Goal: Task Accomplishment & Management: Use online tool/utility

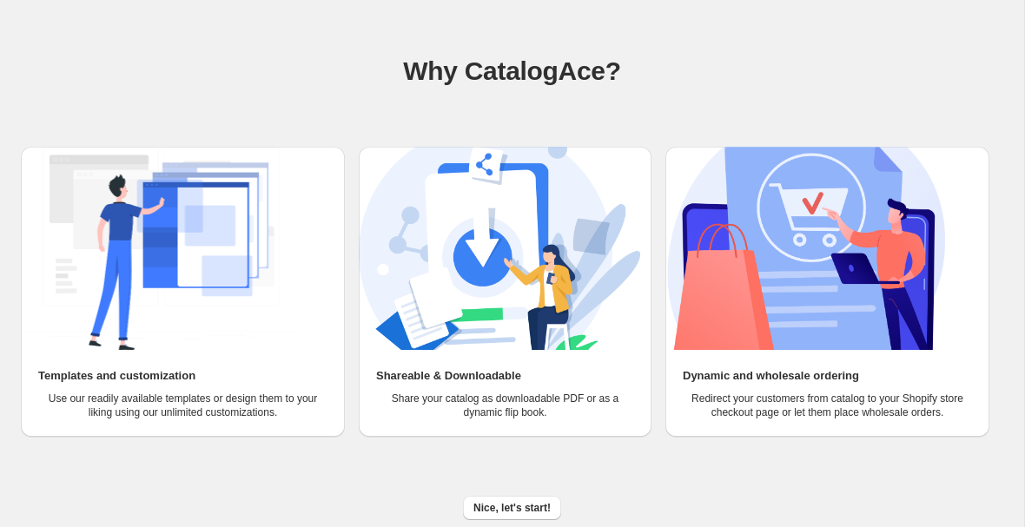
scroll to position [89, 0]
click at [524, 510] on span "Nice, let's start!" at bounding box center [511, 508] width 77 height 14
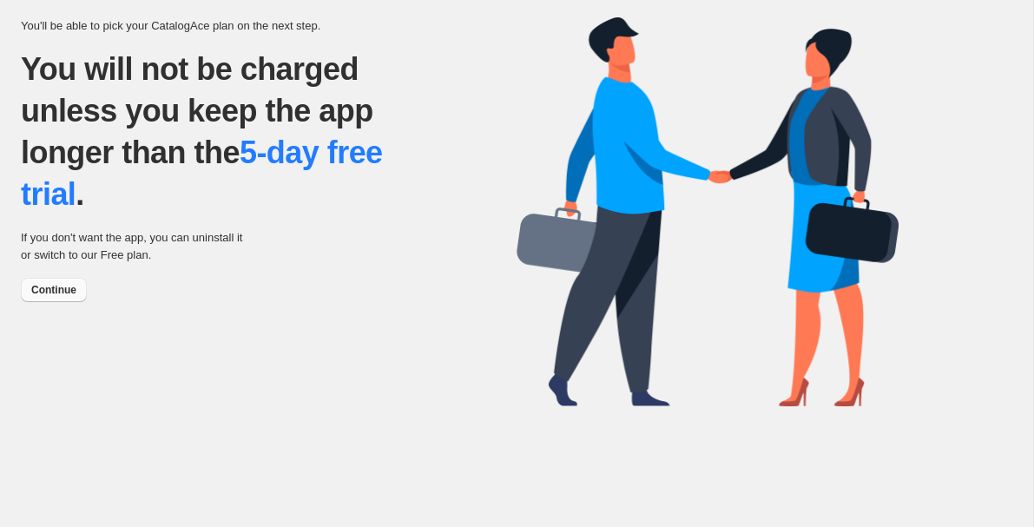
click at [46, 287] on span "Continue" at bounding box center [53, 290] width 45 height 14
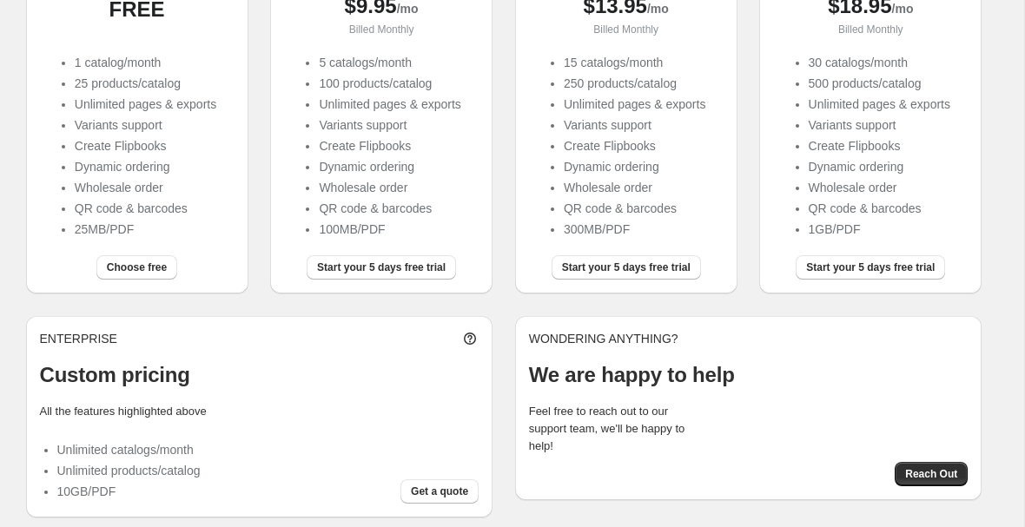
scroll to position [281, 0]
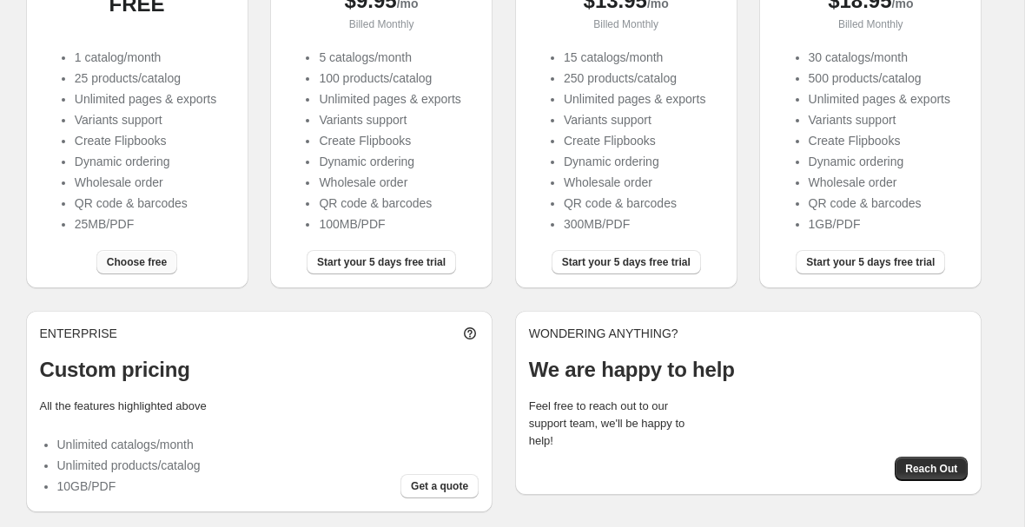
click at [129, 265] on span "Choose free" at bounding box center [137, 262] width 60 height 14
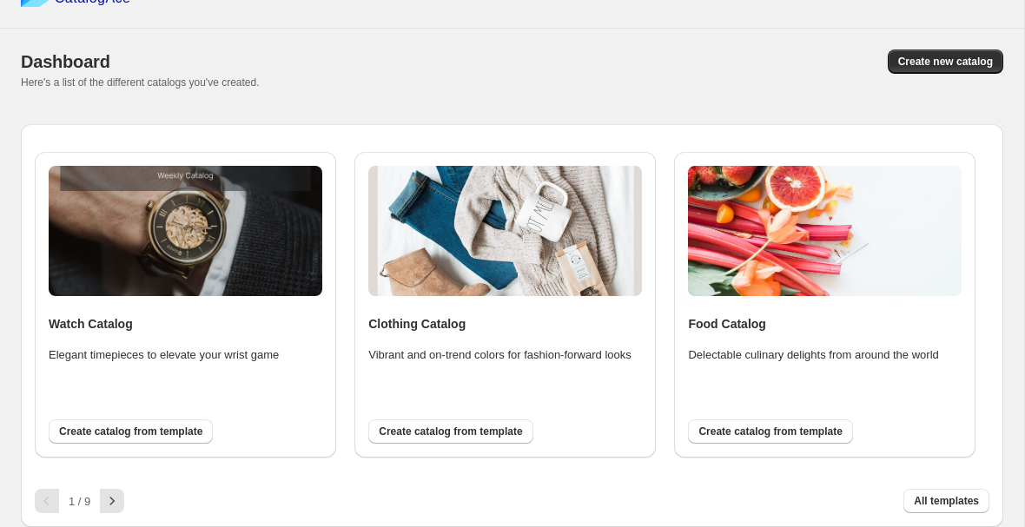
scroll to position [33, 0]
click at [941, 497] on span "All templates" at bounding box center [946, 501] width 65 height 14
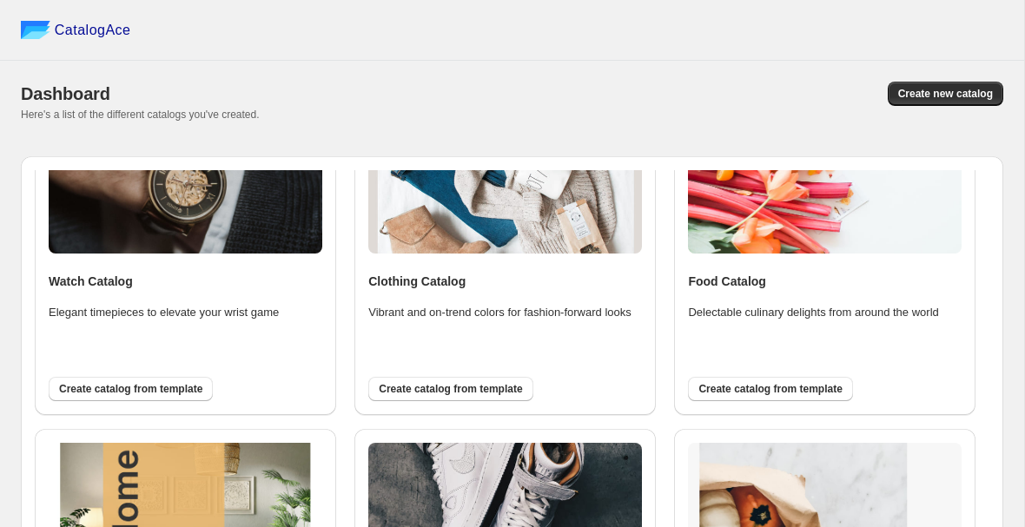
scroll to position [4, 0]
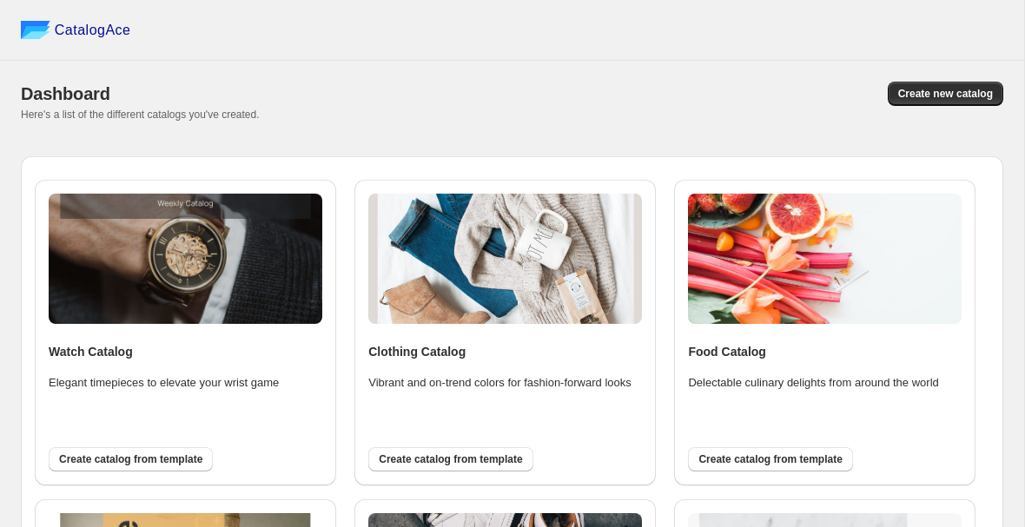
click at [258, 255] on img at bounding box center [186, 259] width 274 height 130
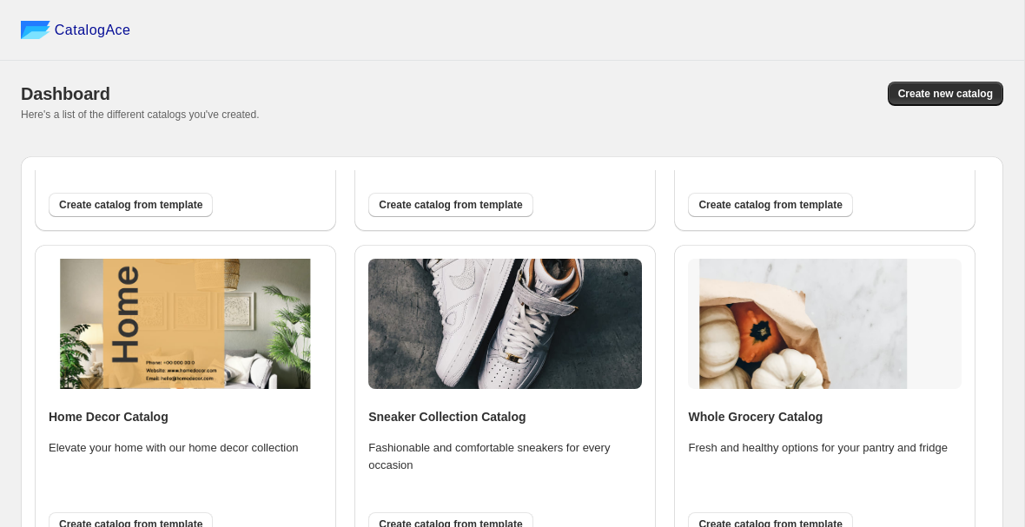
scroll to position [250, 0]
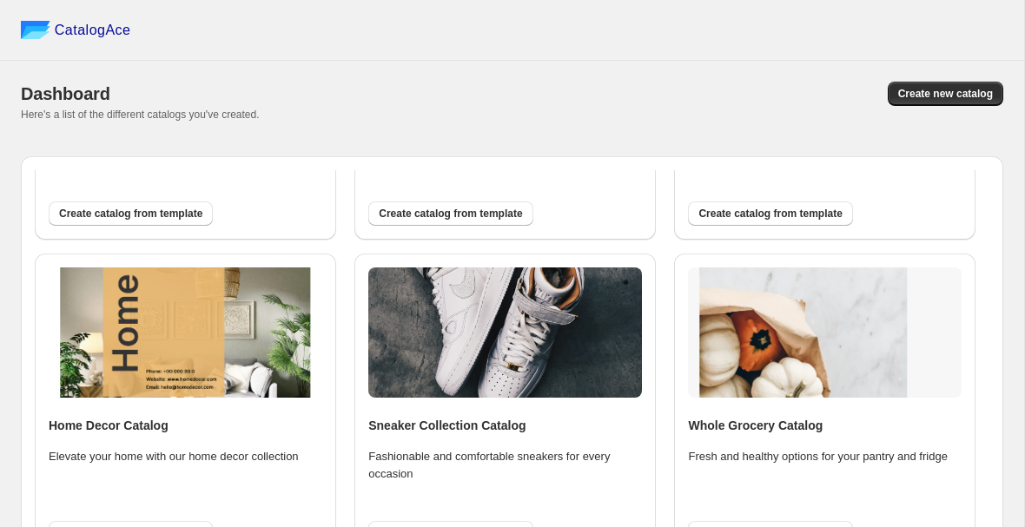
click at [477, 278] on img at bounding box center [505, 333] width 274 height 130
click at [478, 340] on img at bounding box center [505, 333] width 274 height 130
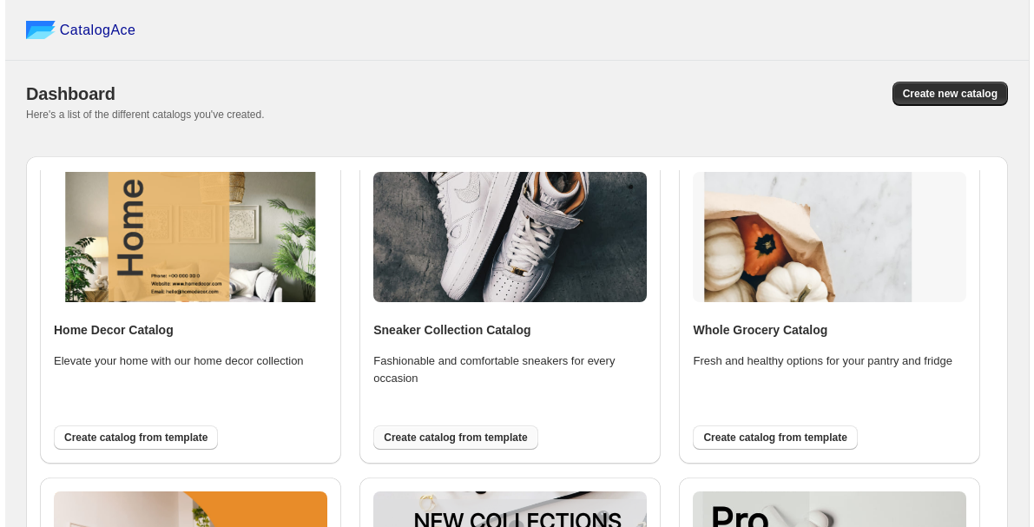
scroll to position [347, 0]
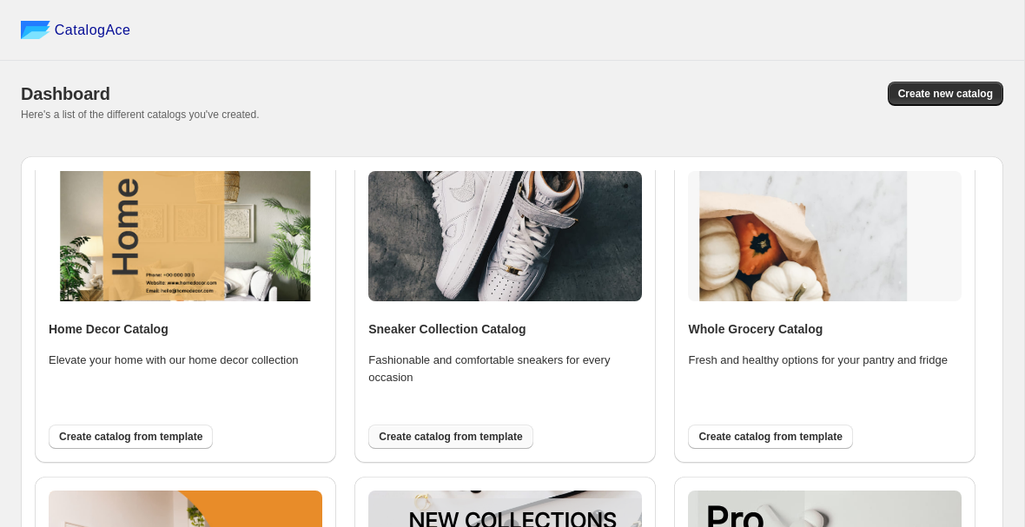
click at [462, 440] on span "Create catalog from template" at bounding box center [450, 437] width 143 height 14
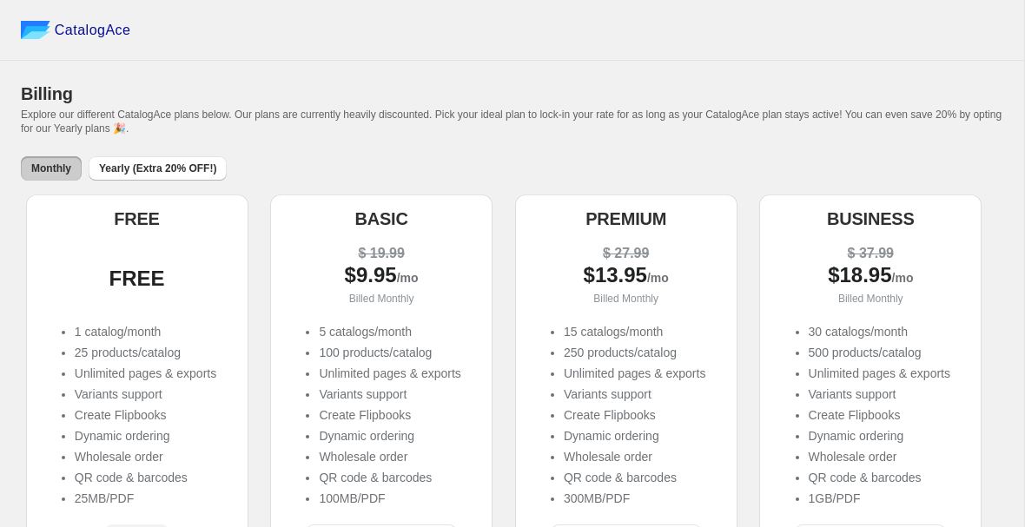
click at [151, 288] on div "FREE" at bounding box center [137, 278] width 195 height 17
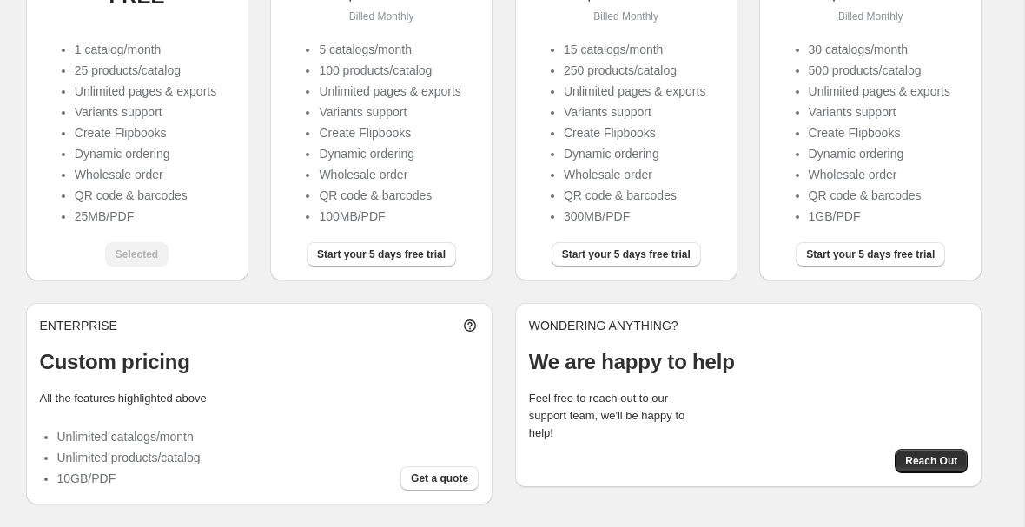
scroll to position [284, 0]
click at [137, 180] on li "Wholesale order" at bounding box center [146, 174] width 142 height 17
click at [134, 249] on div "Selected" at bounding box center [136, 254] width 63 height 24
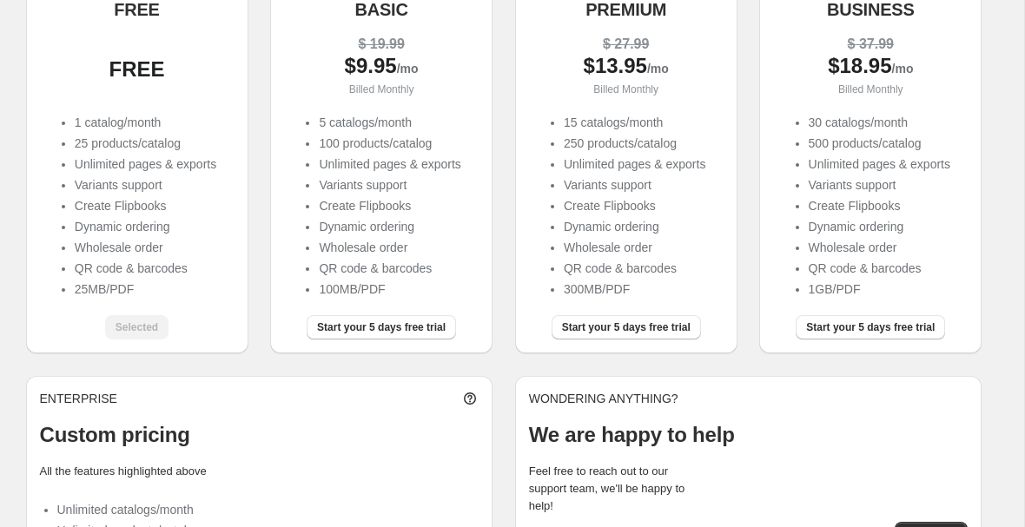
scroll to position [175, 0]
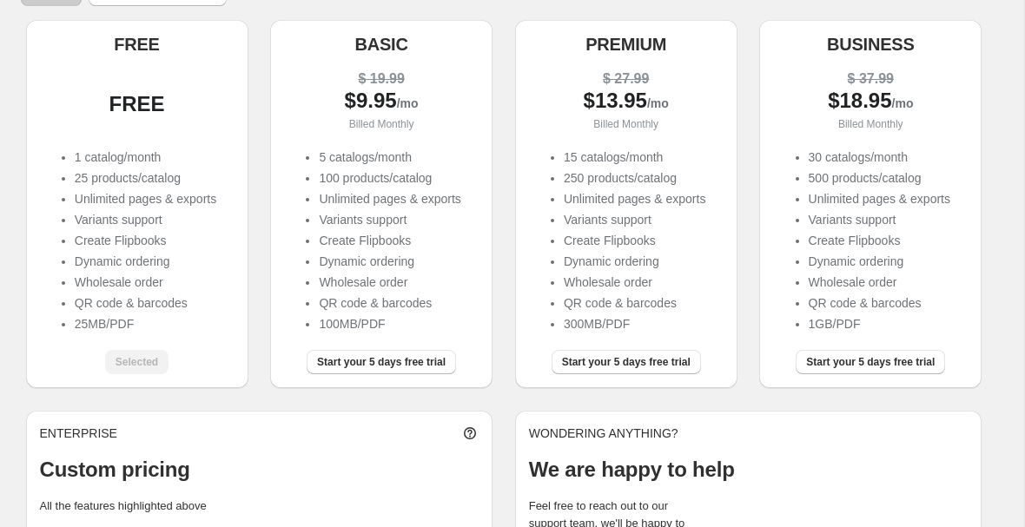
click at [136, 264] on li "Dynamic ordering" at bounding box center [146, 261] width 142 height 17
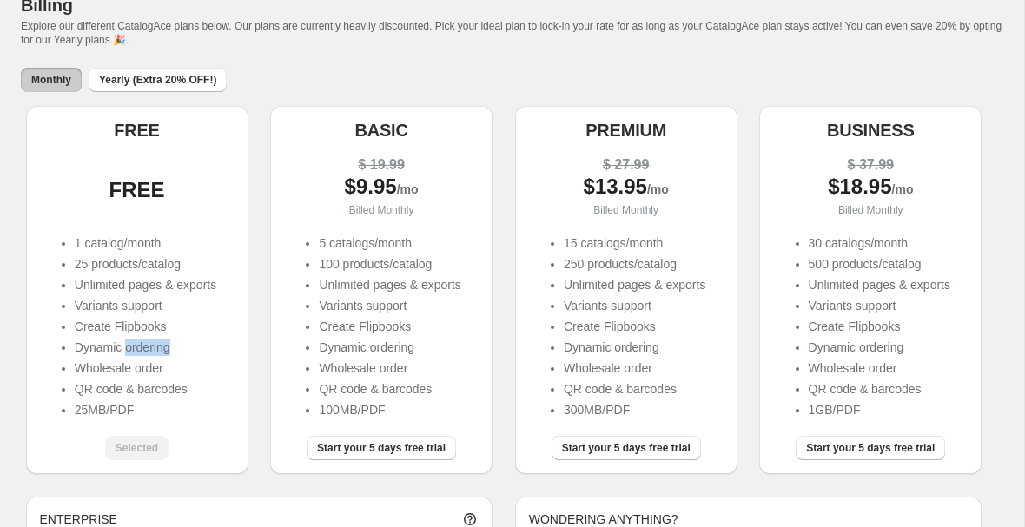
scroll to position [98, 0]
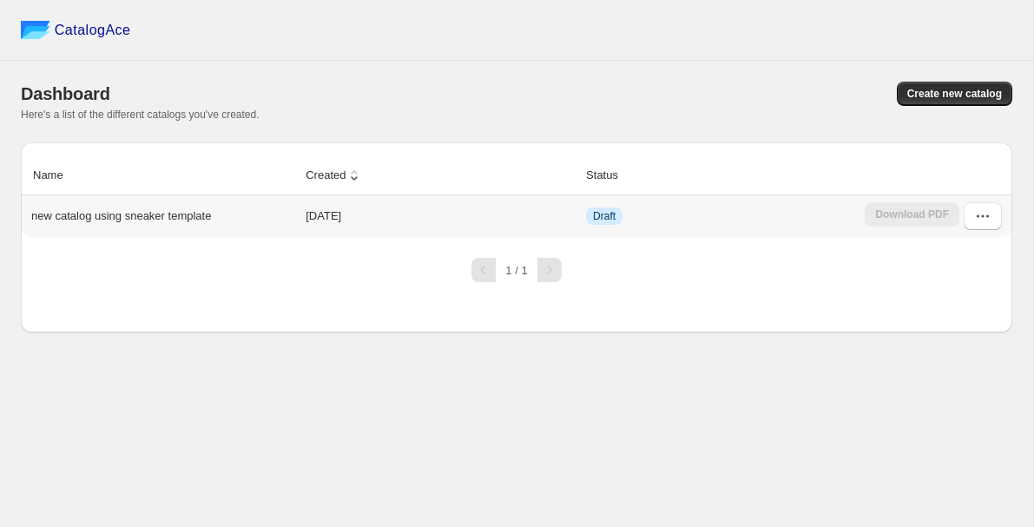
click at [161, 224] on p "new catalog using sneaker template" at bounding box center [121, 216] width 180 height 17
click at [986, 224] on icon "button" at bounding box center [983, 216] width 17 height 17
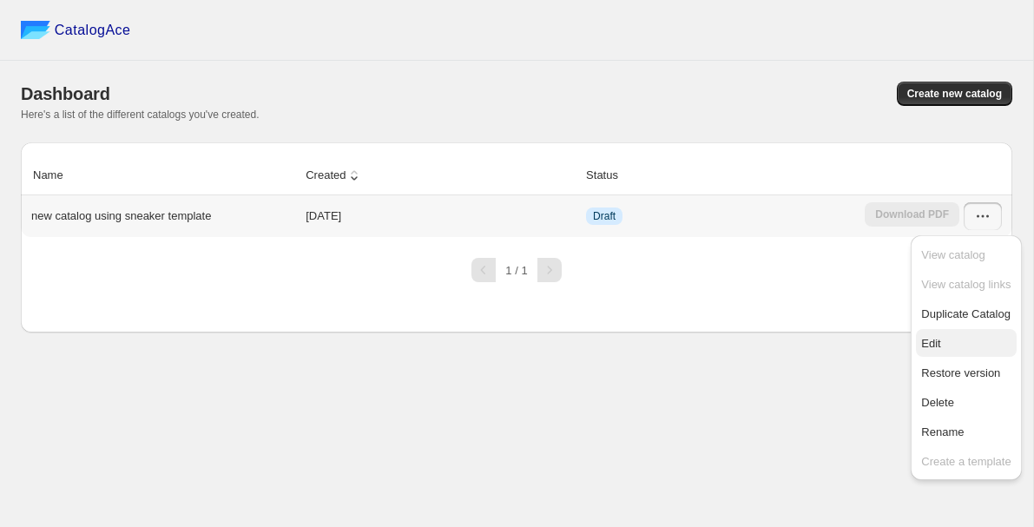
click at [944, 341] on span "Edit" at bounding box center [966, 343] width 89 height 17
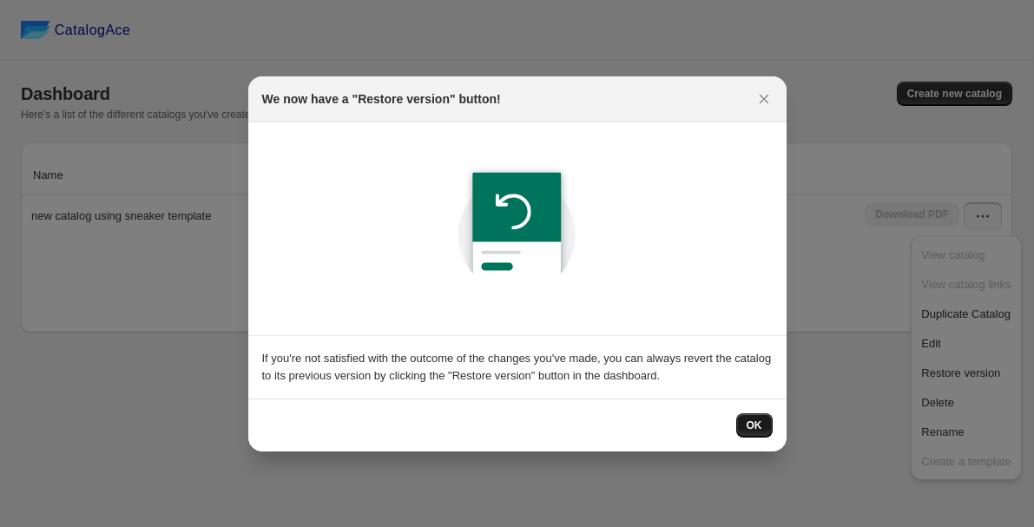
click at [755, 431] on span "OK" at bounding box center [755, 426] width 16 height 14
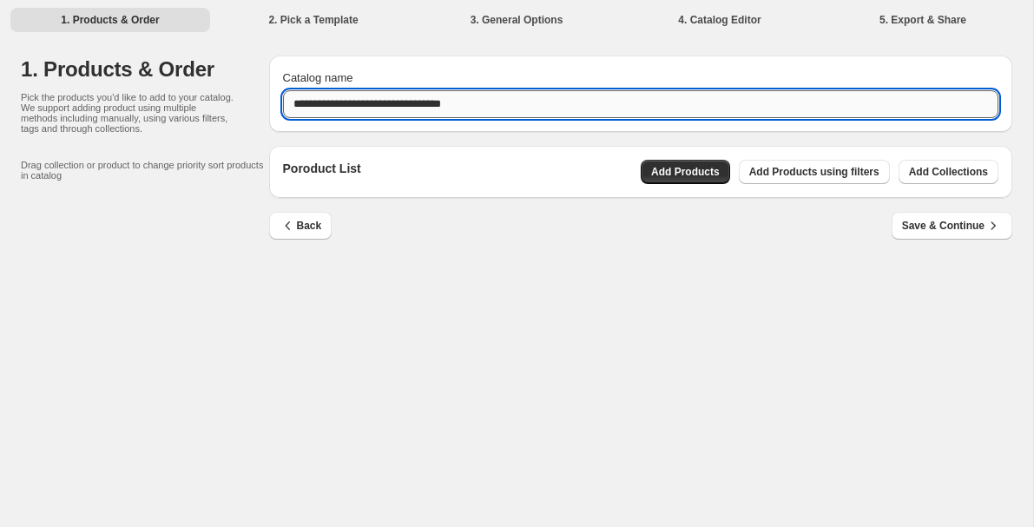
click at [572, 109] on input "**********" at bounding box center [641, 104] width 717 height 28
click at [499, 109] on input "**********" at bounding box center [641, 104] width 717 height 28
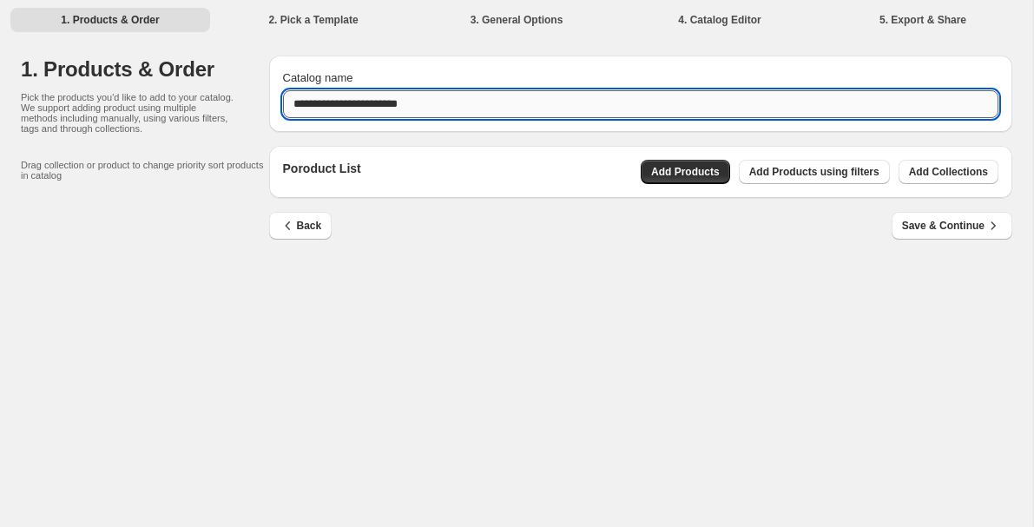
click at [405, 102] on input "**********" at bounding box center [641, 104] width 717 height 28
click at [473, 111] on input "**********" at bounding box center [641, 104] width 717 height 28
type input "**********"
click at [678, 175] on span "Add Products" at bounding box center [685, 172] width 69 height 14
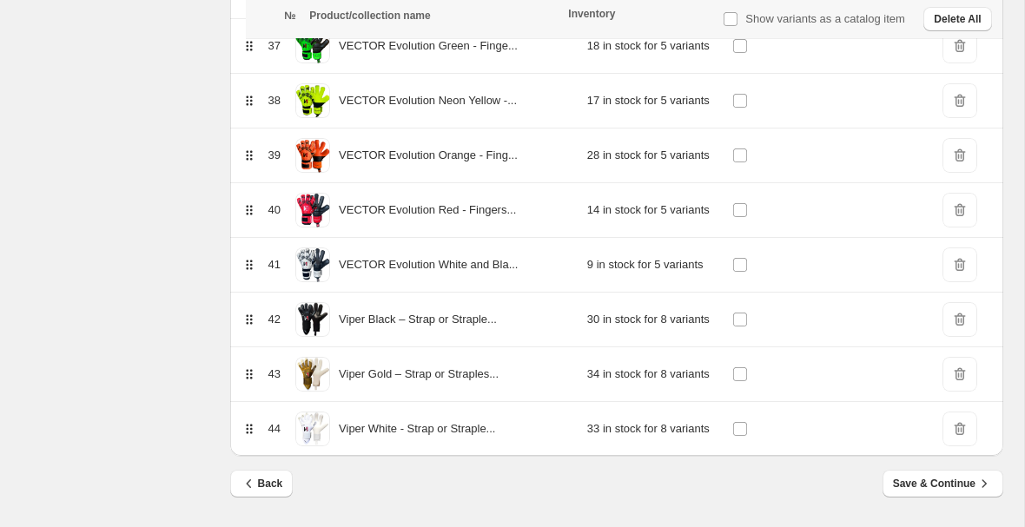
scroll to position [2272, 0]
click at [917, 485] on span "Save & Continue" at bounding box center [943, 483] width 100 height 17
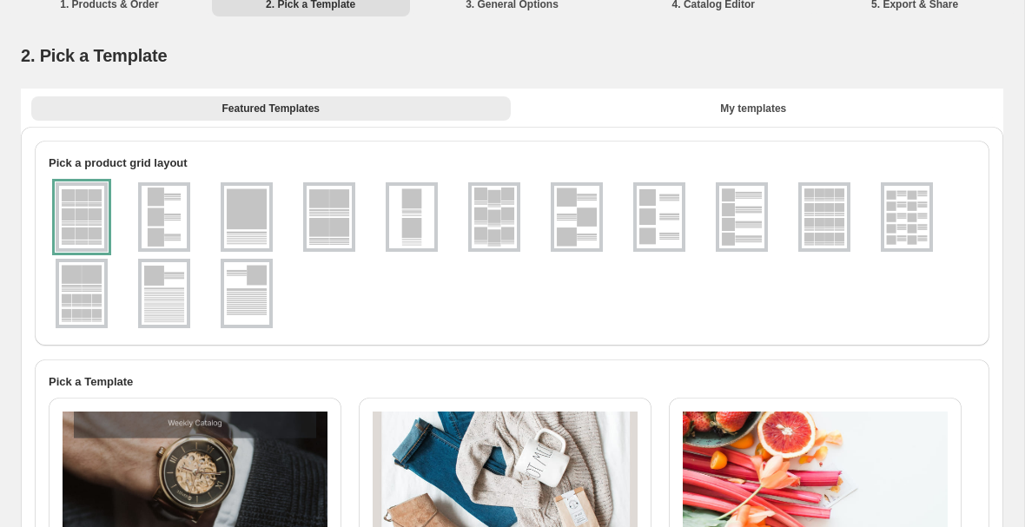
scroll to position [0, 0]
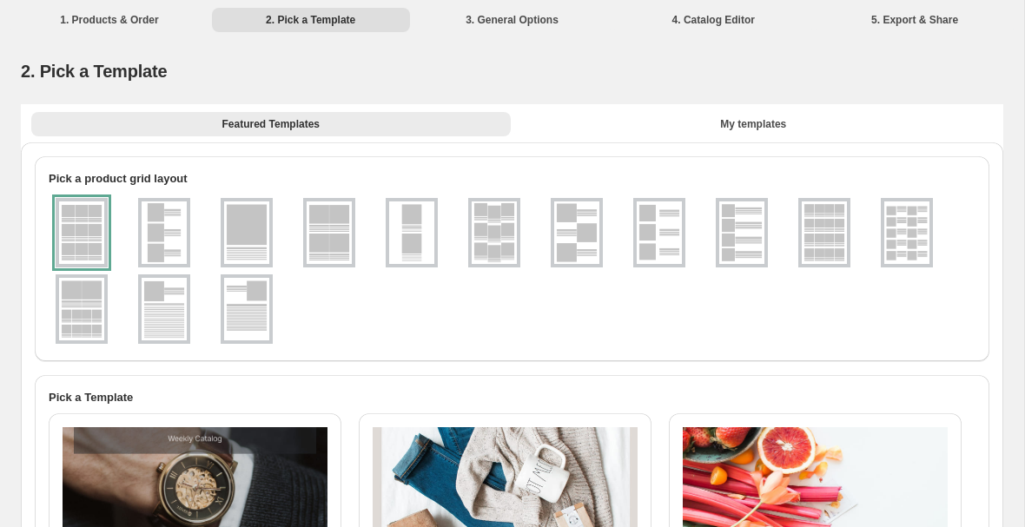
click at [571, 230] on img at bounding box center [576, 233] width 45 height 63
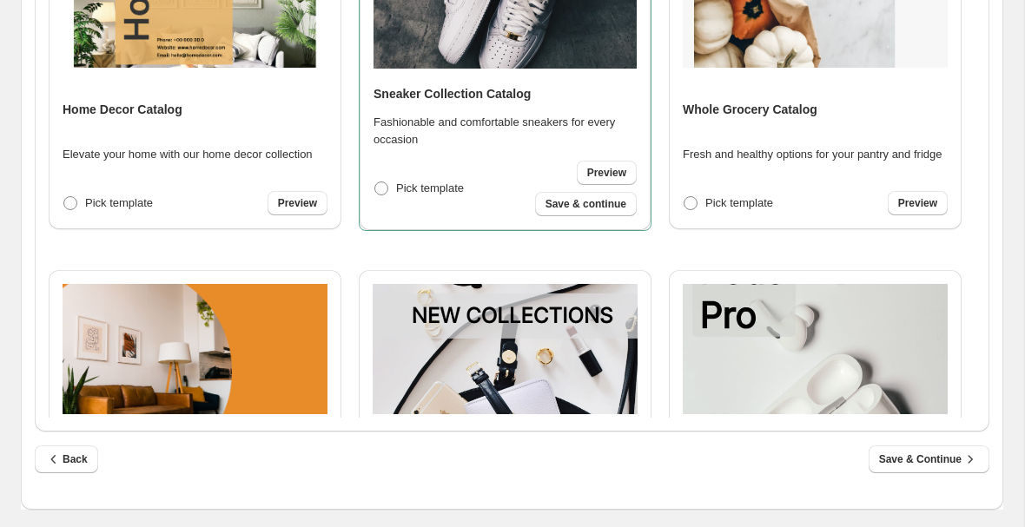
scroll to position [148, 0]
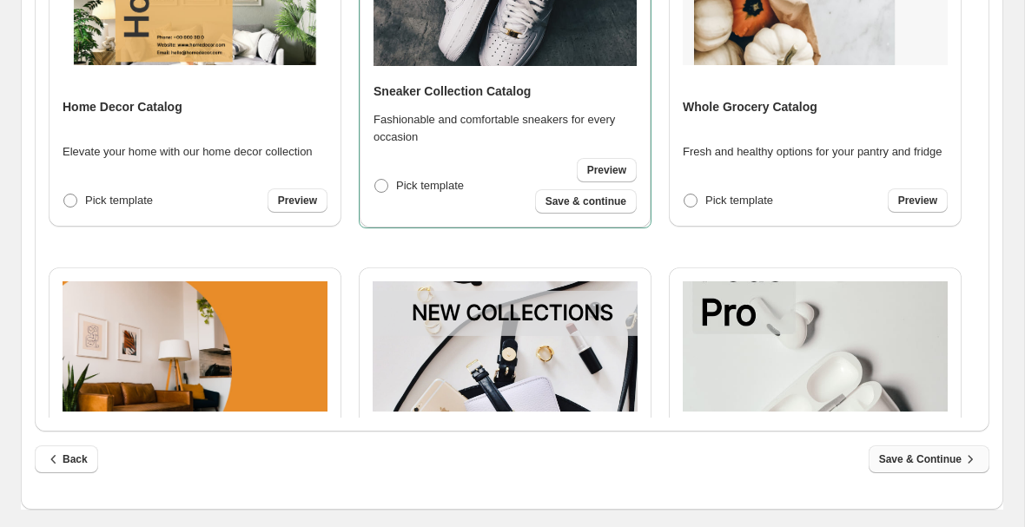
click at [909, 463] on span "Save & Continue" at bounding box center [929, 459] width 100 height 17
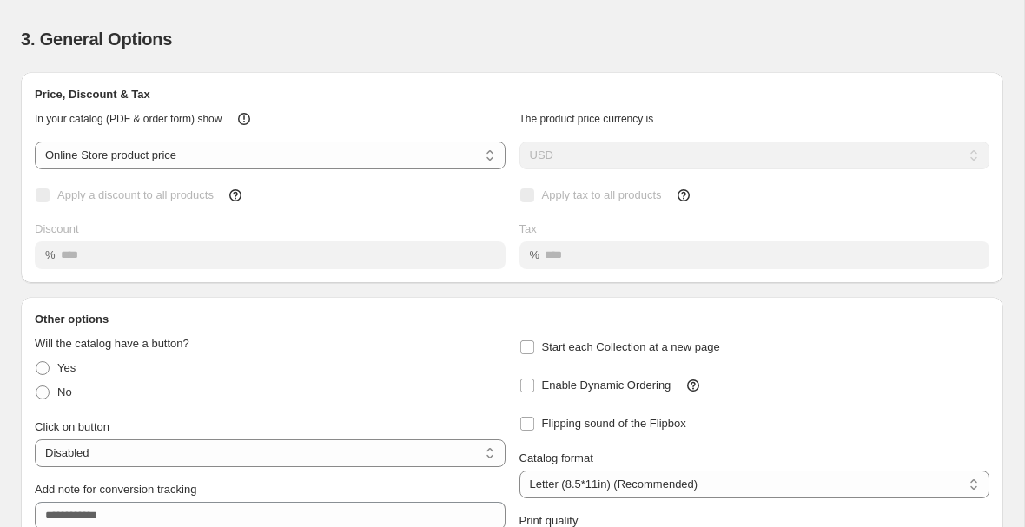
scroll to position [28, 0]
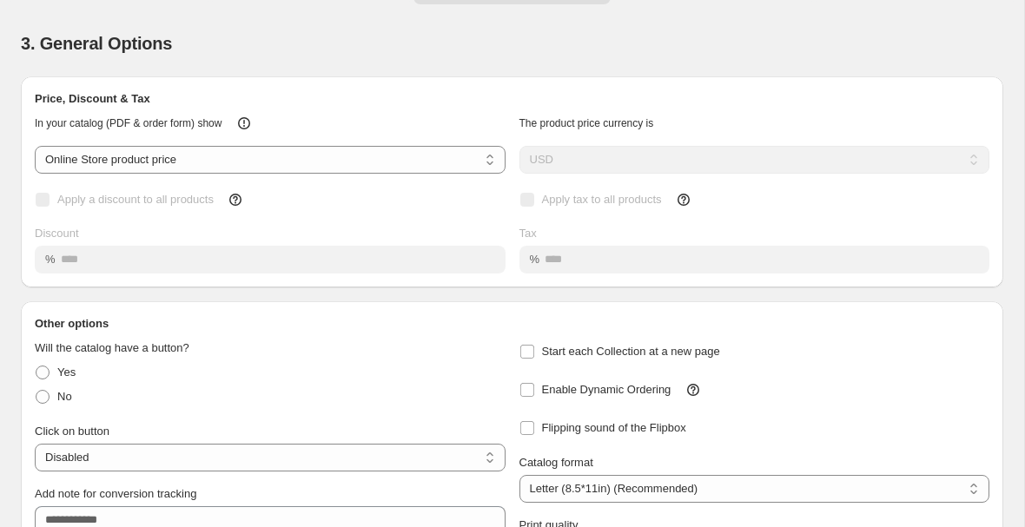
click at [584, 242] on div "Tax" at bounding box center [754, 233] width 471 height 17
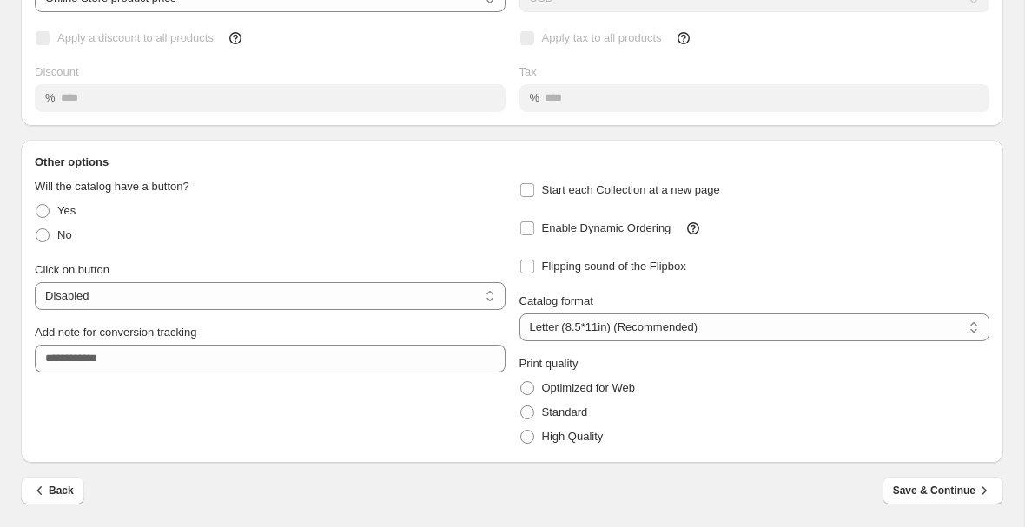
scroll to position [221, 0]
click at [928, 488] on span "Save & Continue" at bounding box center [943, 490] width 100 height 17
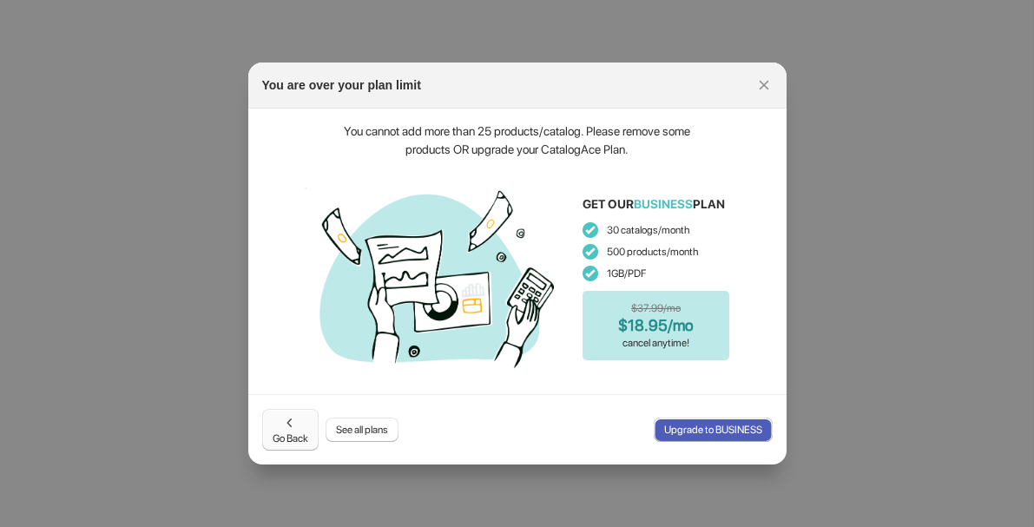
click at [292, 426] on icon ":rj:" at bounding box center [289, 422] width 17 height 17
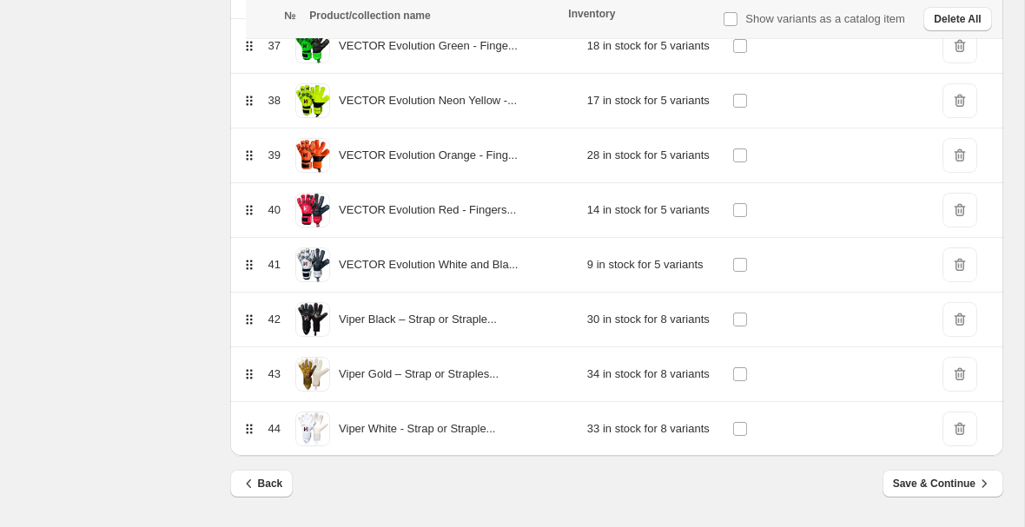
scroll to position [2272, 0]
click at [908, 482] on span "Save & Continue" at bounding box center [943, 483] width 100 height 17
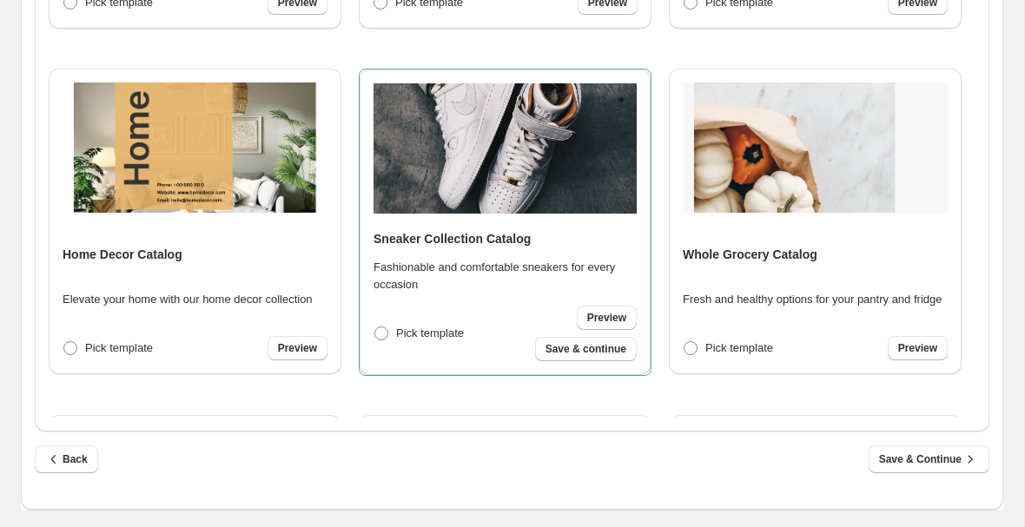
scroll to position [691, 0]
click at [919, 466] on span "Save & Continue" at bounding box center [929, 459] width 100 height 17
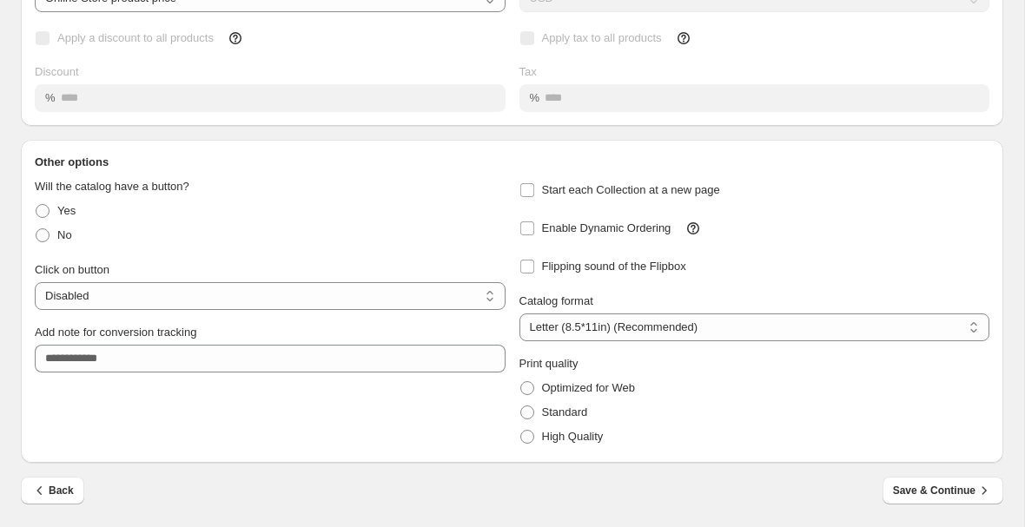
scroll to position [221, 0]
click at [924, 496] on span "Save & Continue" at bounding box center [943, 490] width 100 height 17
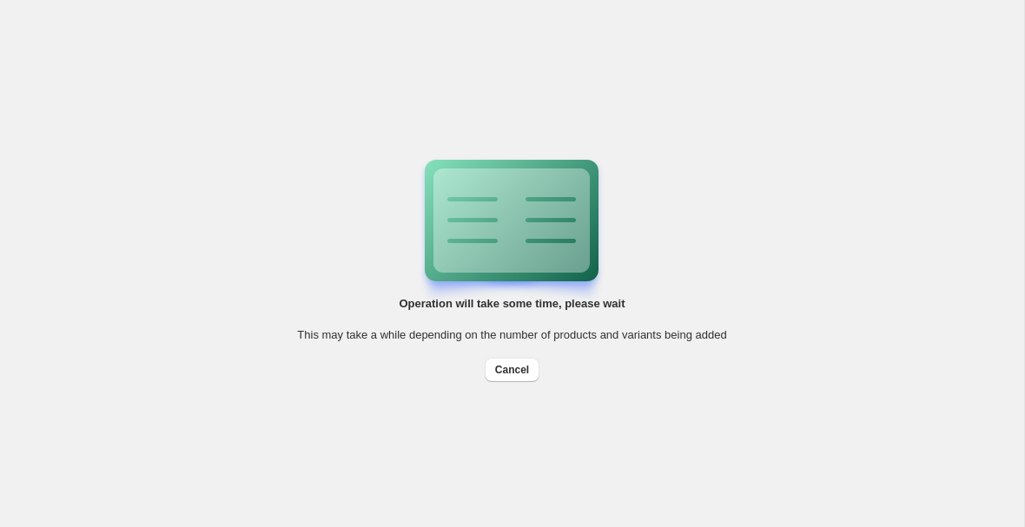
scroll to position [0, 0]
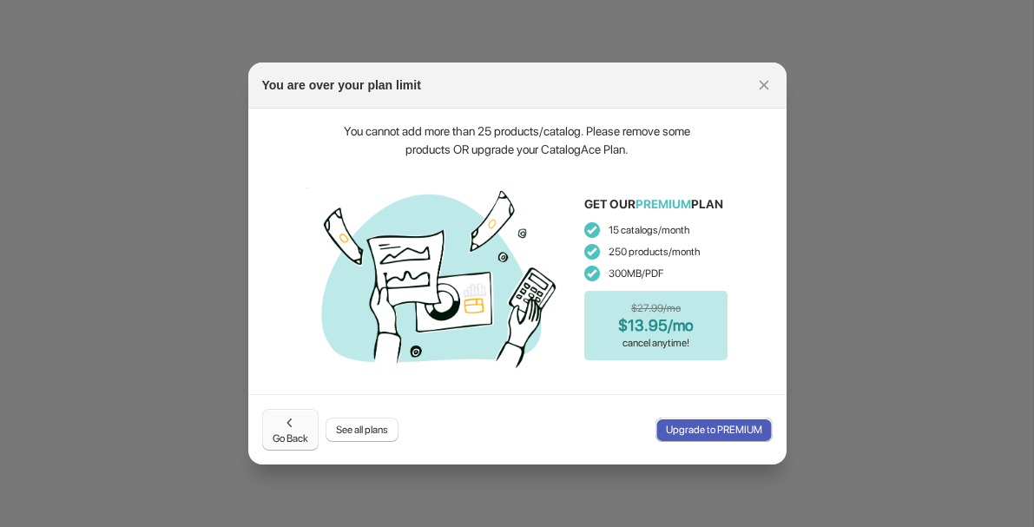
click at [294, 427] on icon ":rj:" at bounding box center [289, 422] width 17 height 17
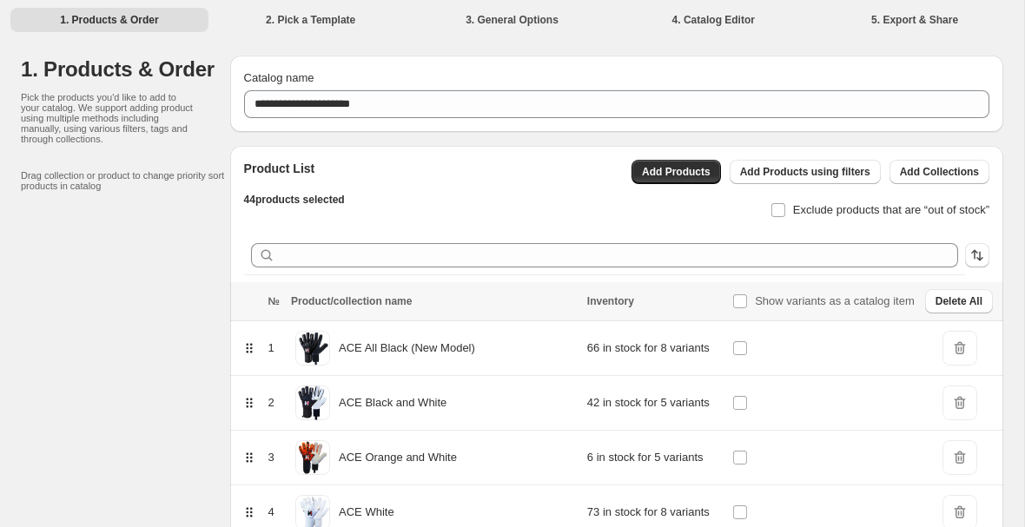
click at [387, 206] on div "Product List 44 products selected Add Products Add Products using filters Add C…" at bounding box center [609, 184] width 759 height 76
click at [442, 222] on div "Product List 44 products selected Add Products Add Products using filters Add C…" at bounding box center [616, 210] width 745 height 129
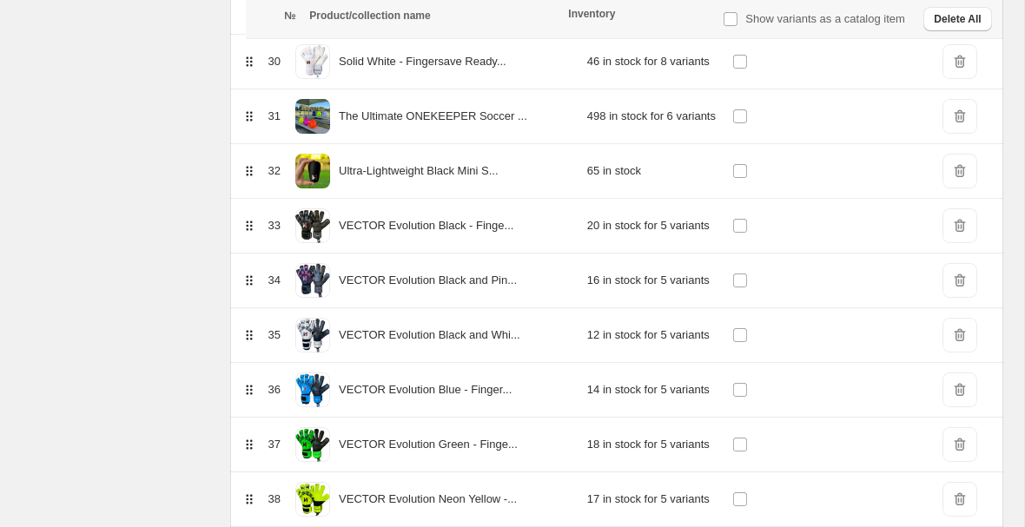
scroll to position [1868, 0]
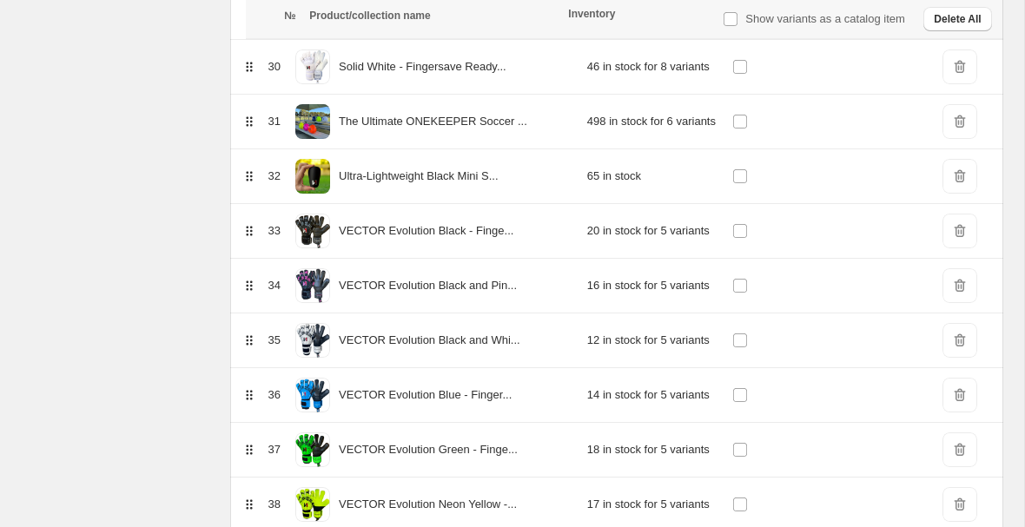
click at [959, 124] on span "DeleteIcon" at bounding box center [959, 121] width 35 height 35
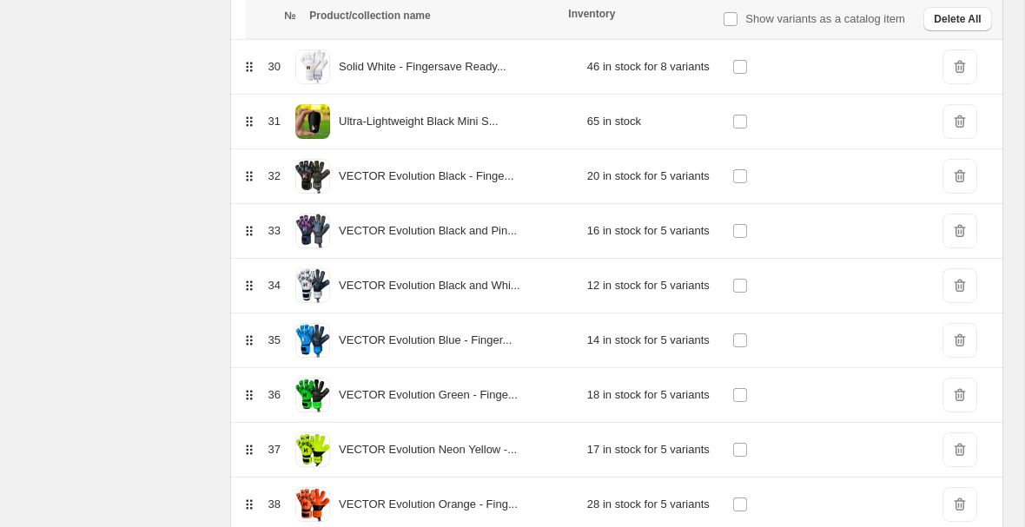
click at [958, 126] on span "DeleteIcon" at bounding box center [959, 121] width 35 height 35
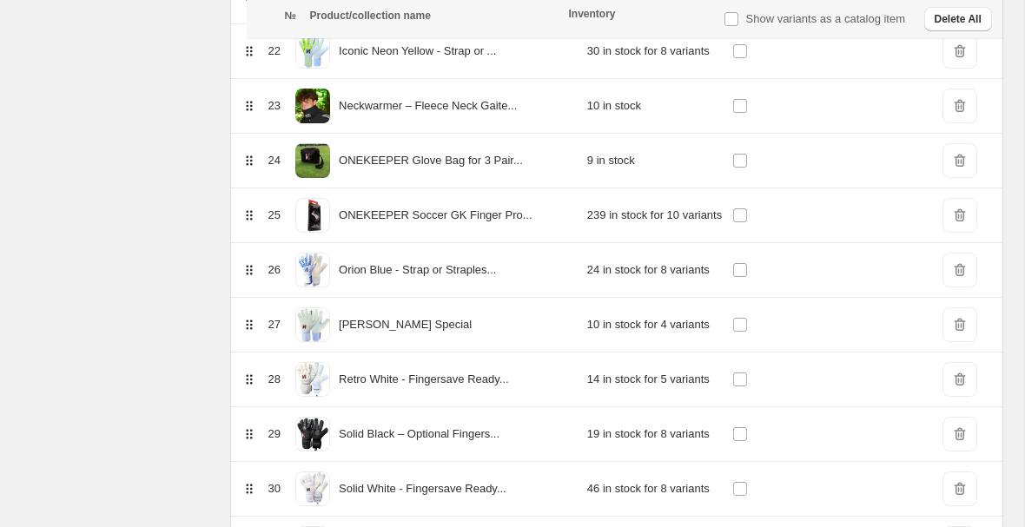
scroll to position [1451, 0]
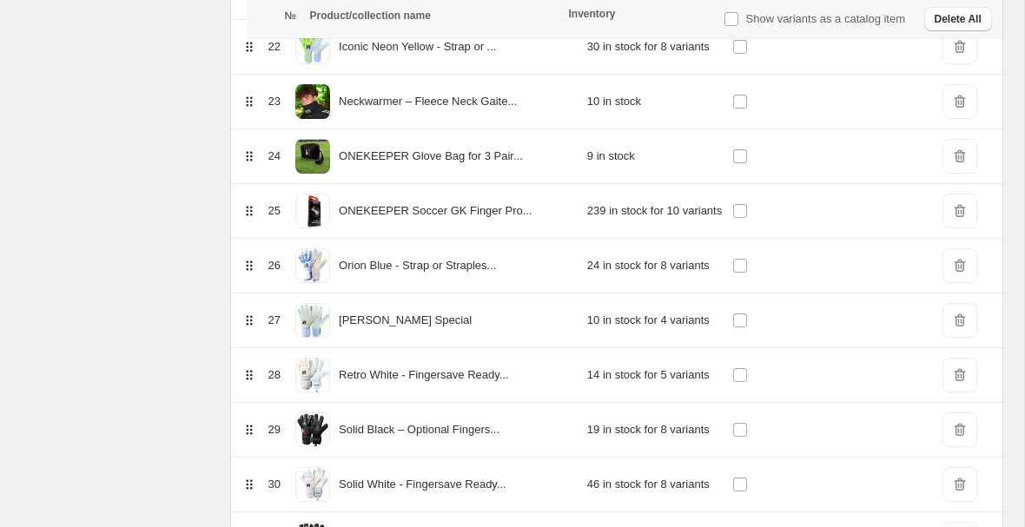
click at [955, 211] on span "DeleteIcon" at bounding box center [959, 211] width 35 height 35
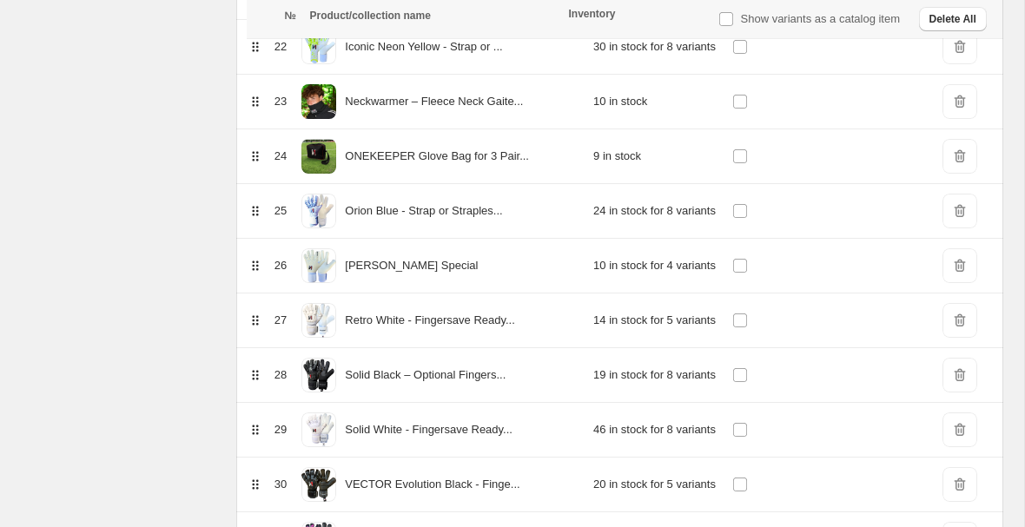
click at [960, 158] on span "DeleteIcon" at bounding box center [959, 156] width 35 height 35
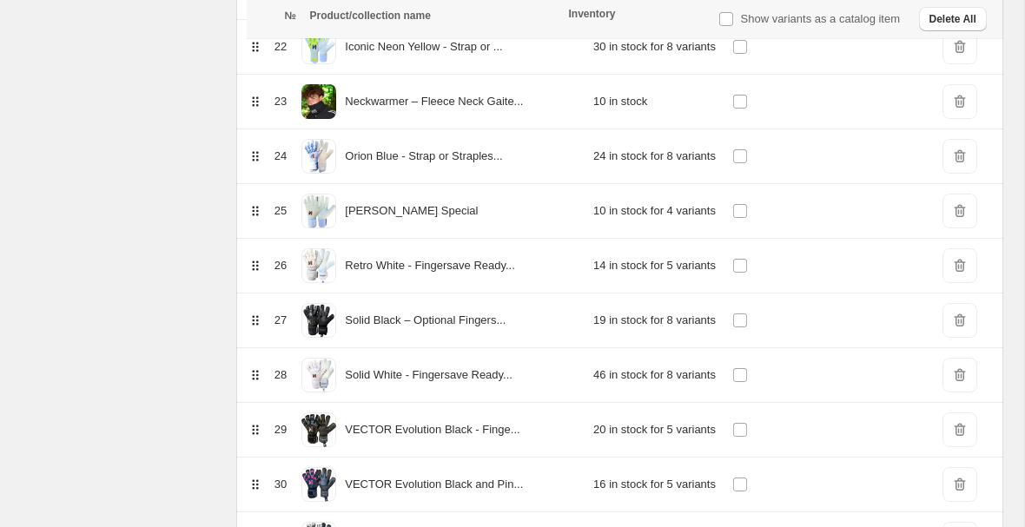
click at [956, 105] on span "DeleteIcon" at bounding box center [959, 101] width 35 height 35
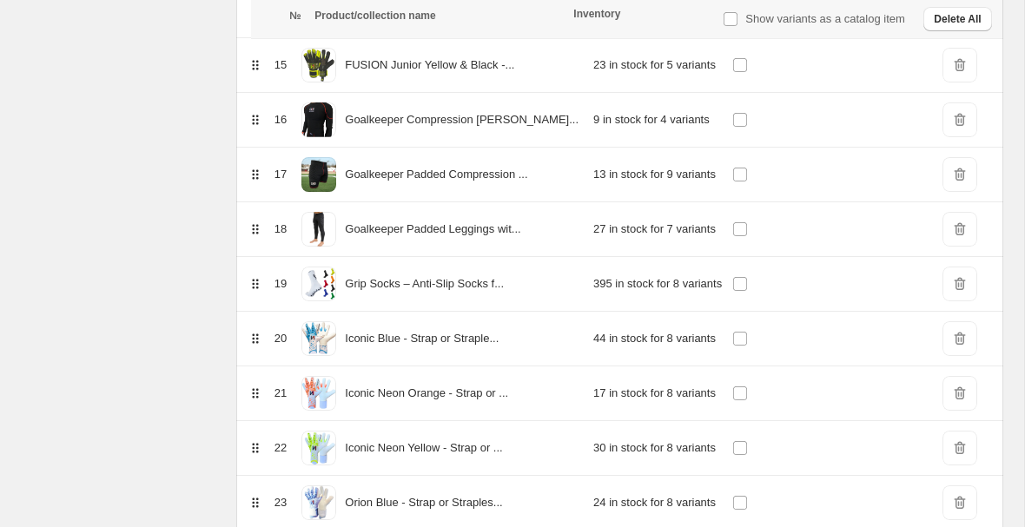
scroll to position [1048, 0]
click at [959, 238] on span "DeleteIcon" at bounding box center [959, 231] width 35 height 35
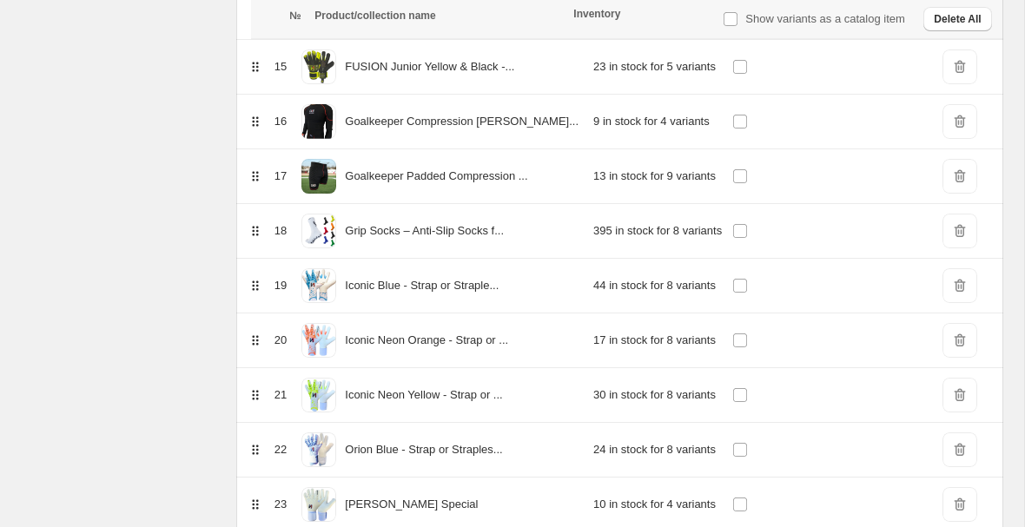
click at [962, 182] on span "DeleteIcon" at bounding box center [959, 176] width 35 height 35
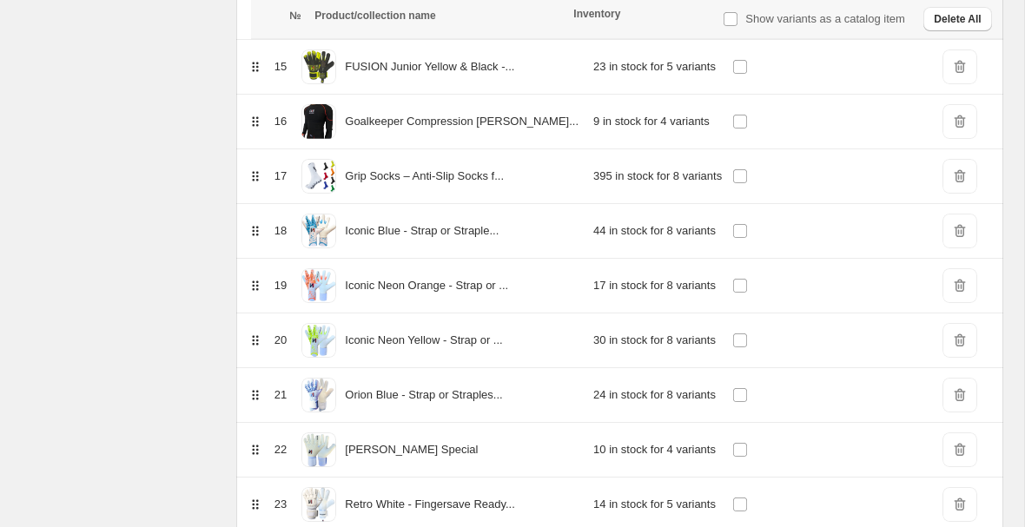
click at [960, 125] on span "DeleteIcon" at bounding box center [959, 121] width 35 height 35
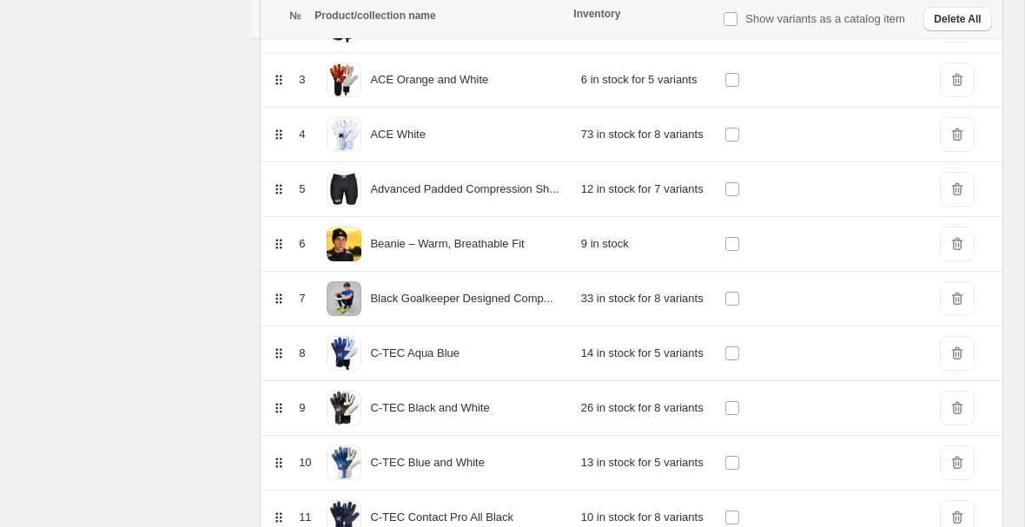
scroll to position [398, 0]
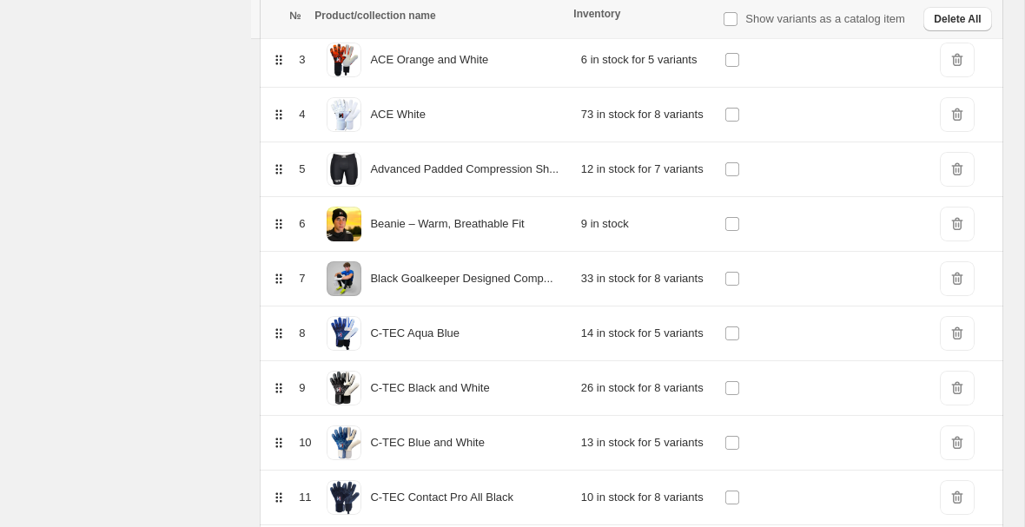
click at [960, 176] on span "DeleteIcon" at bounding box center [957, 169] width 35 height 35
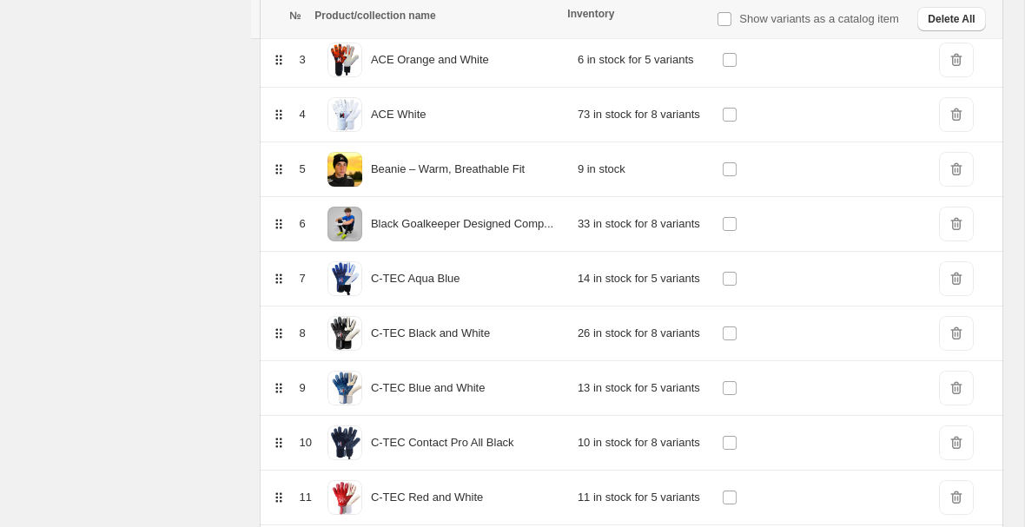
click at [958, 169] on span "DeleteIcon" at bounding box center [956, 169] width 35 height 35
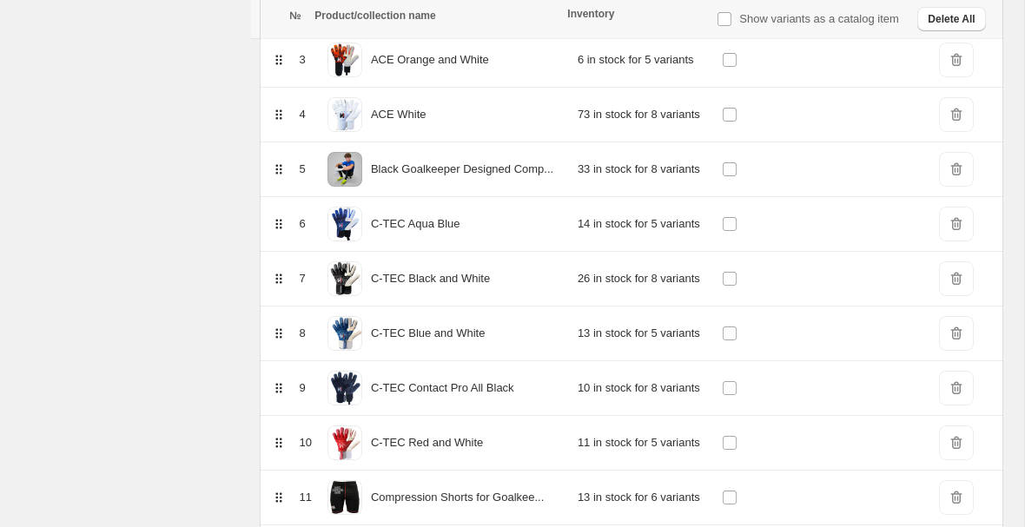
click at [958, 169] on span "DeleteIcon" at bounding box center [956, 169] width 35 height 35
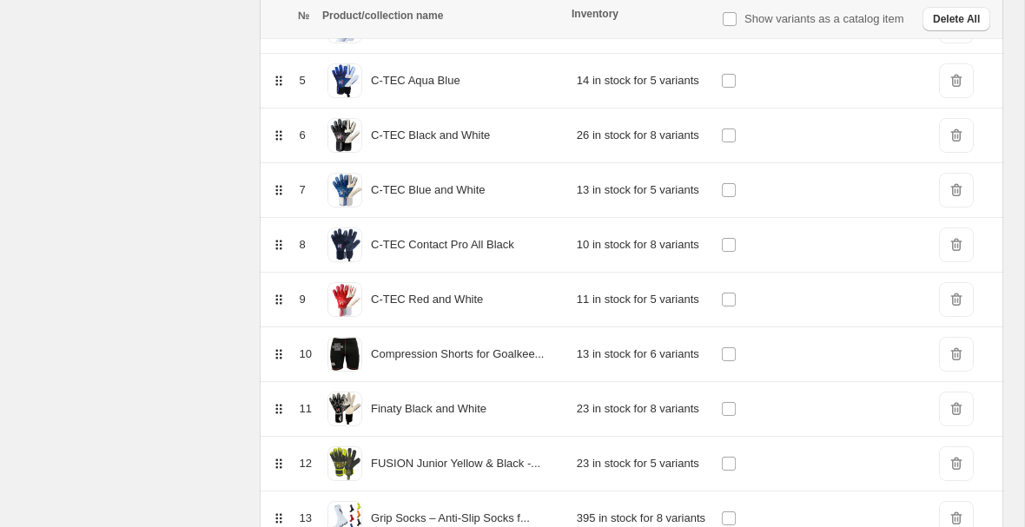
scroll to position [488, 0]
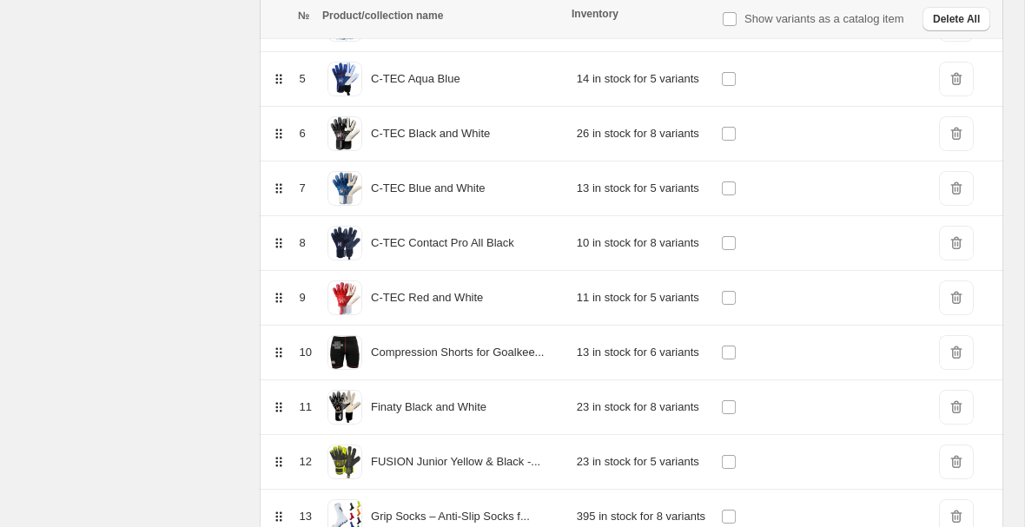
click at [952, 360] on span "DeleteIcon" at bounding box center [956, 352] width 35 height 35
click at [950, 467] on span "DeleteIcon" at bounding box center [956, 462] width 35 height 35
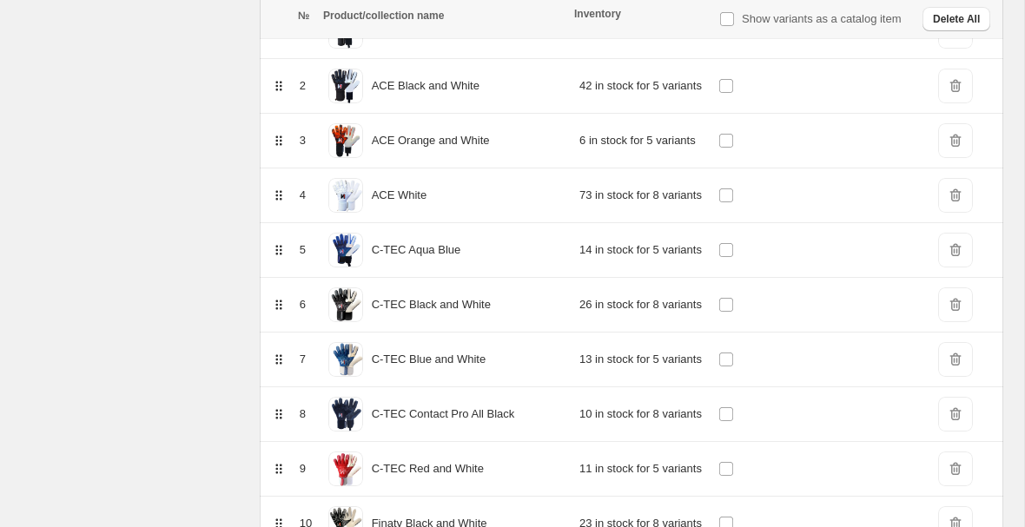
scroll to position [318, 0]
click at [960, 248] on span "DeleteIcon" at bounding box center [955, 249] width 35 height 35
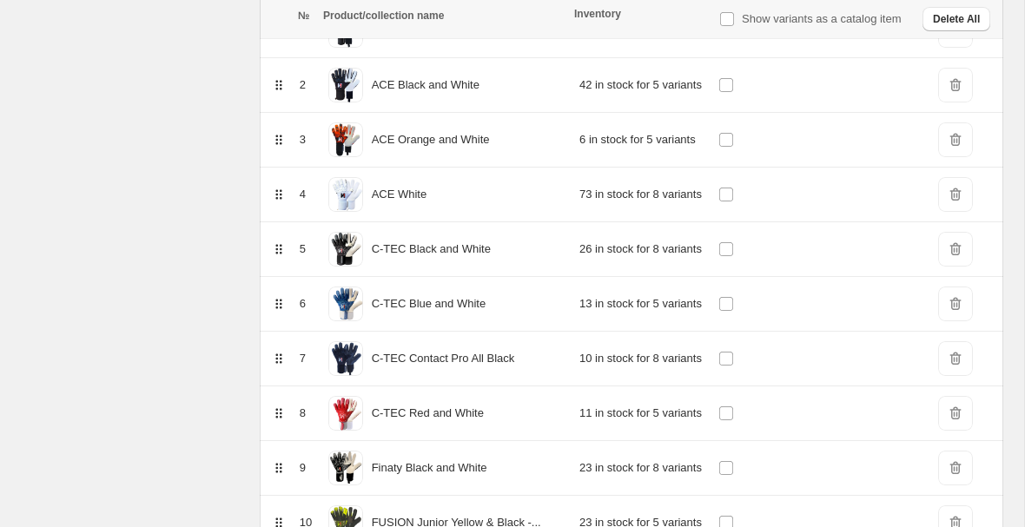
click at [960, 251] on span "DeleteIcon" at bounding box center [955, 249] width 35 height 35
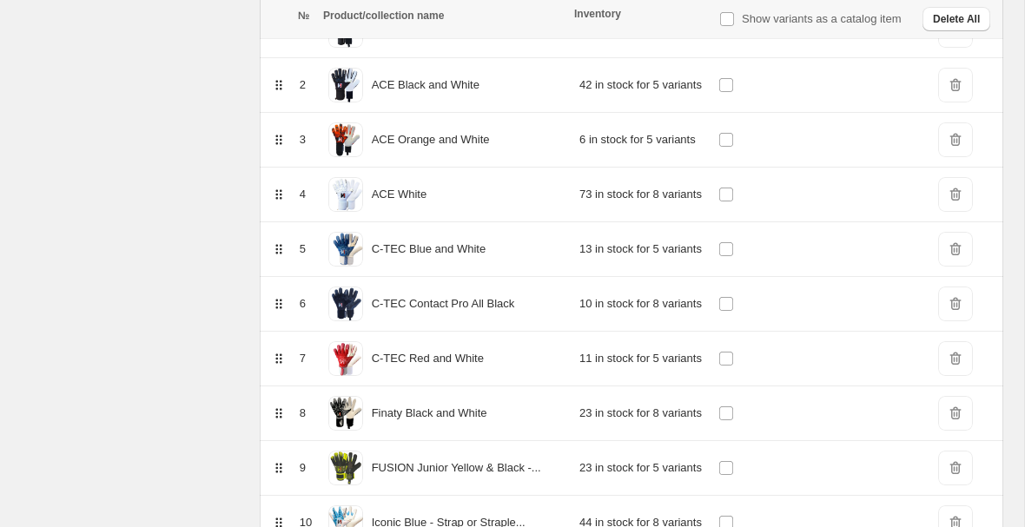
click at [960, 251] on span "DeleteIcon" at bounding box center [955, 249] width 35 height 35
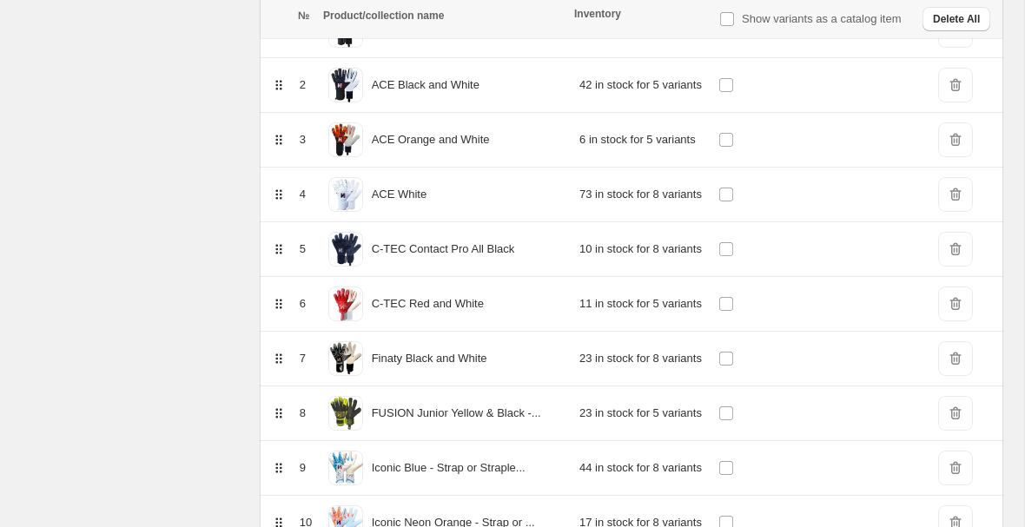
click at [960, 251] on span "DeleteIcon" at bounding box center [955, 249] width 35 height 35
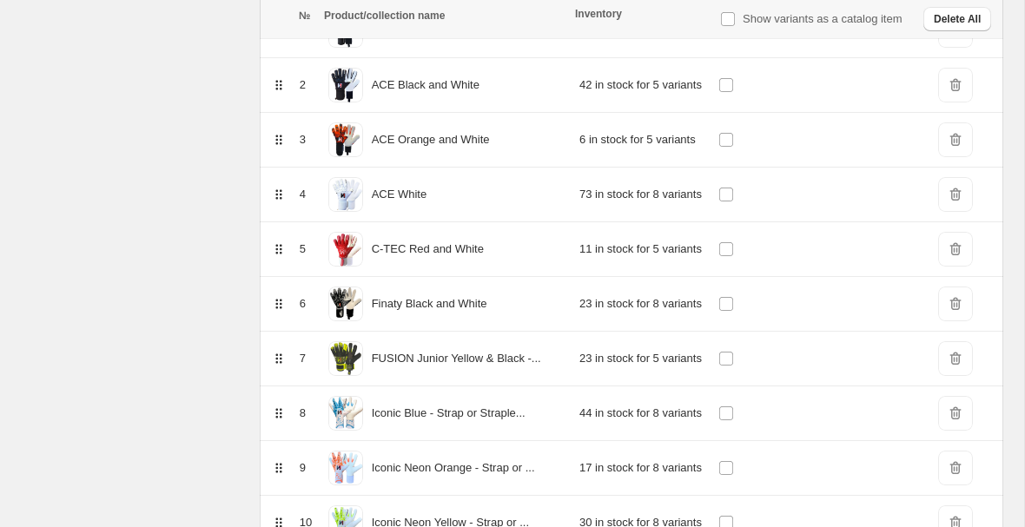
click at [960, 251] on span "DeleteIcon" at bounding box center [955, 249] width 35 height 35
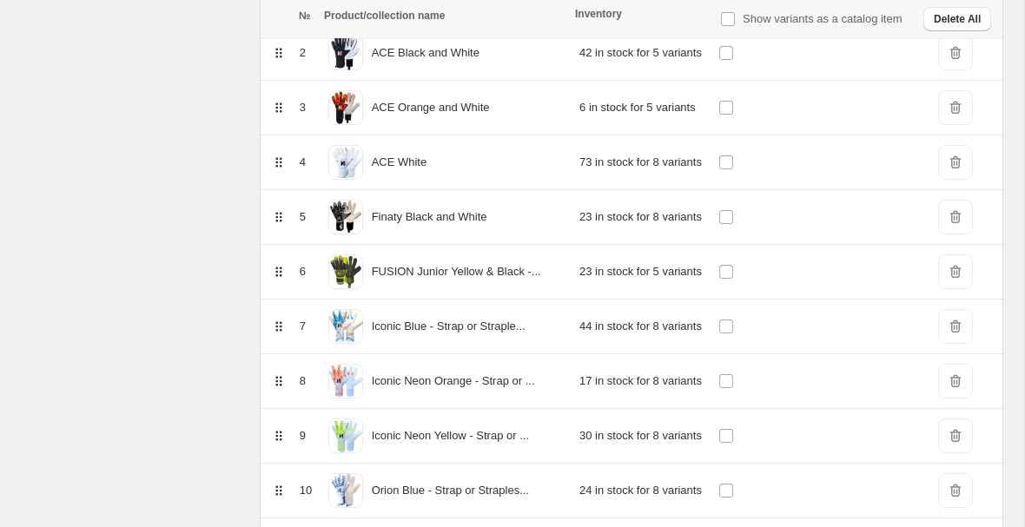
scroll to position [351, 0]
click at [964, 215] on span "DeleteIcon" at bounding box center [955, 216] width 35 height 35
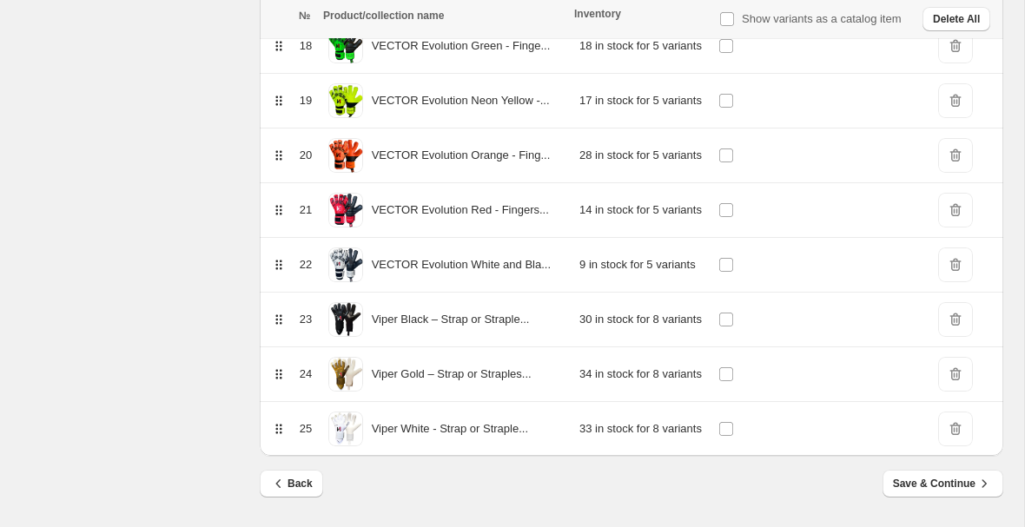
scroll to position [1233, 0]
click at [929, 482] on span "Save & Continue" at bounding box center [943, 483] width 100 height 17
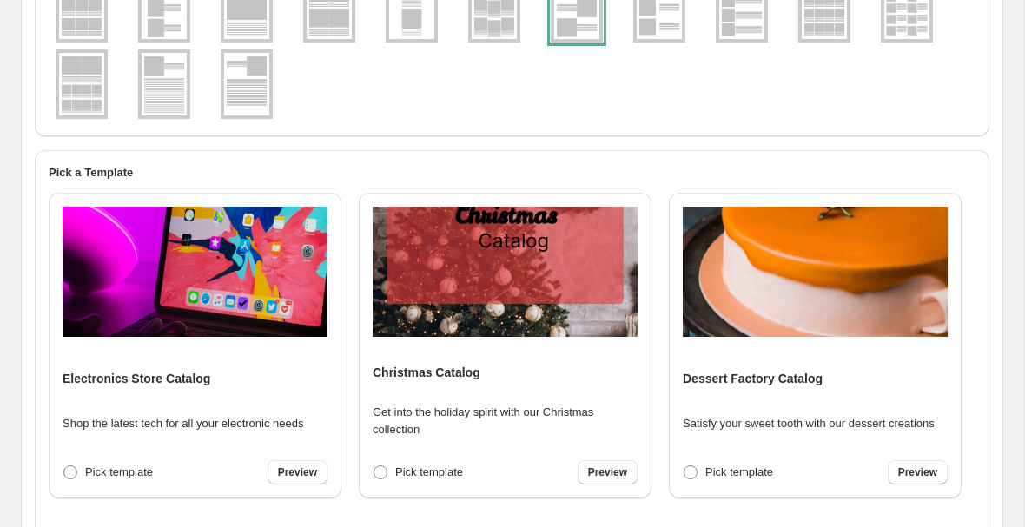
scroll to position [2415, 0]
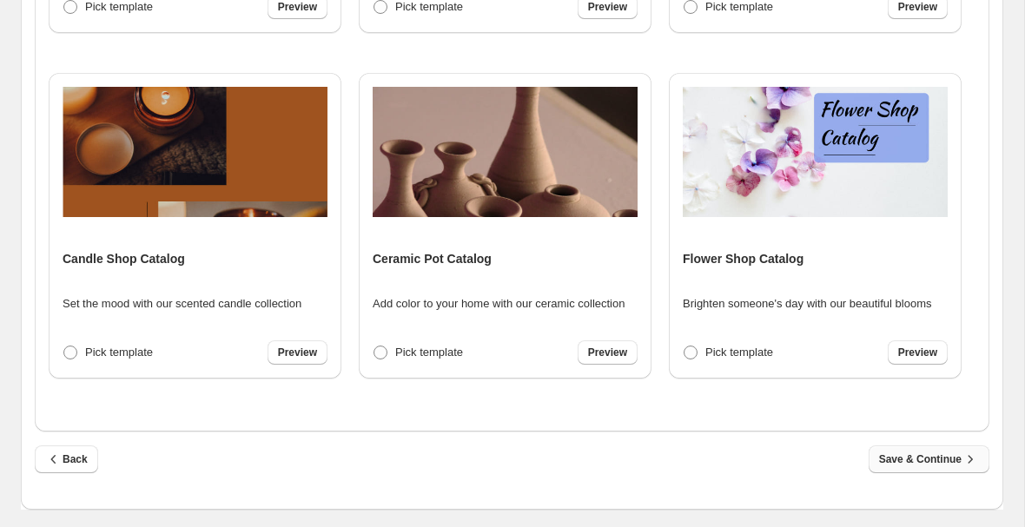
click at [908, 469] on button "Save & Continue" at bounding box center [929, 460] width 121 height 28
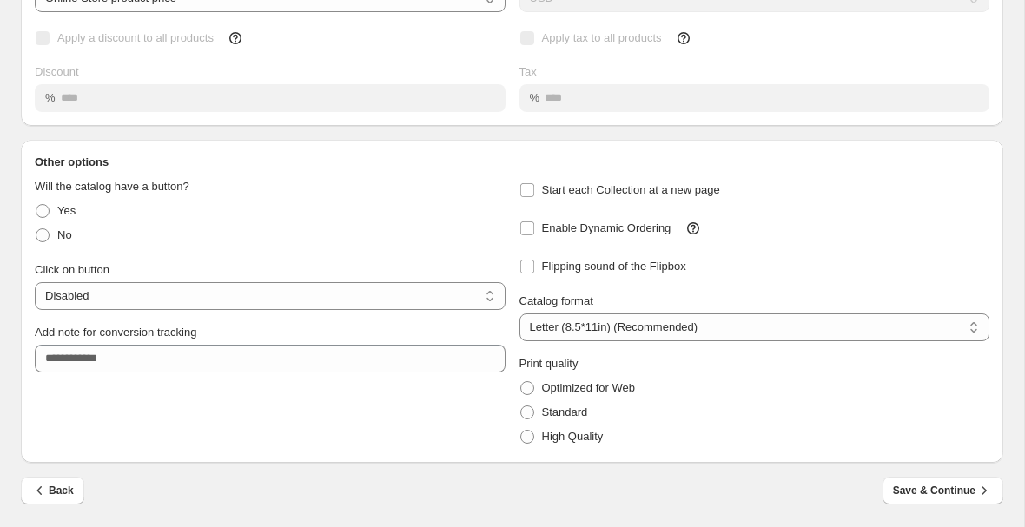
scroll to position [221, 0]
click at [935, 491] on span "Save & Continue" at bounding box center [943, 490] width 100 height 17
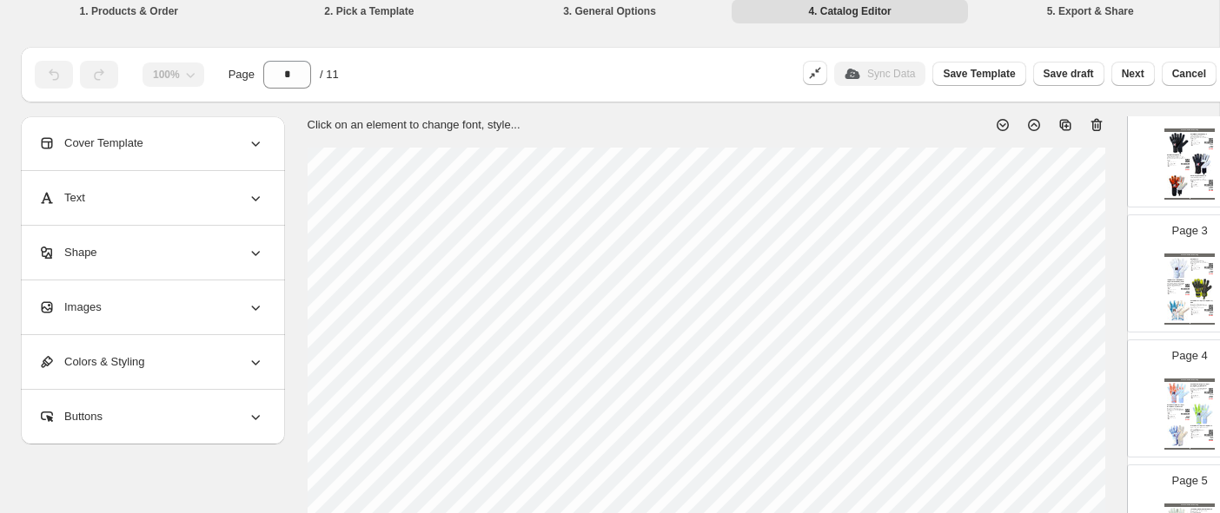
scroll to position [9, 2]
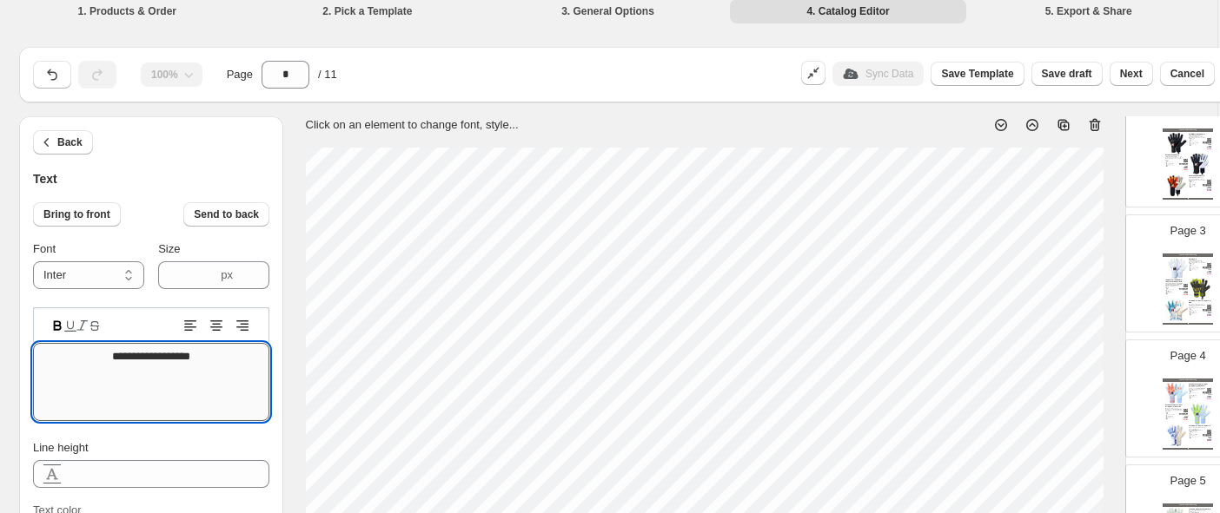
click at [219, 347] on textarea "**********" at bounding box center [151, 382] width 236 height 78
type textarea "****"
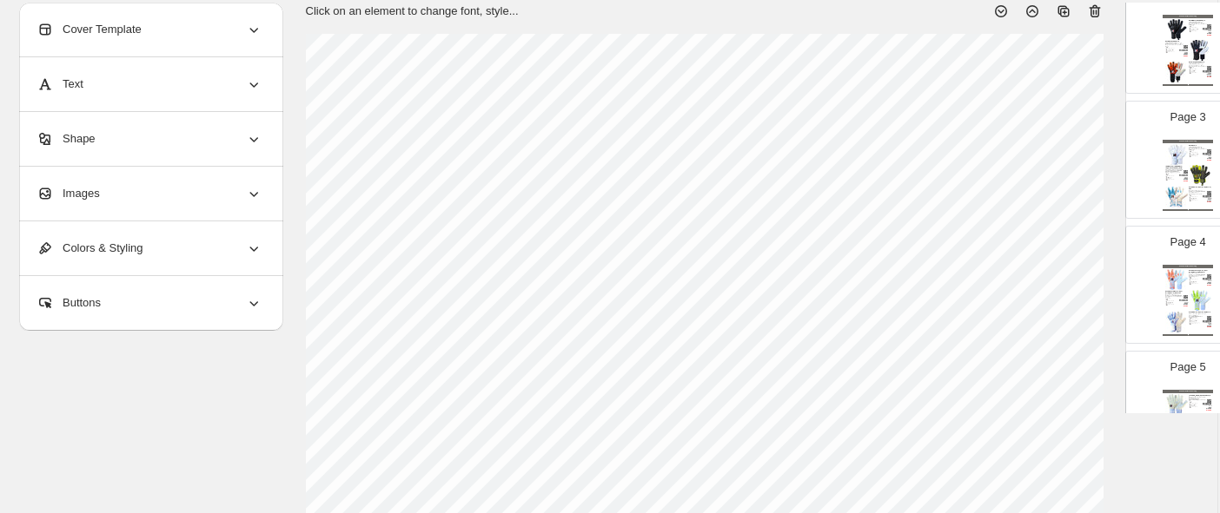
scroll to position [116, 3]
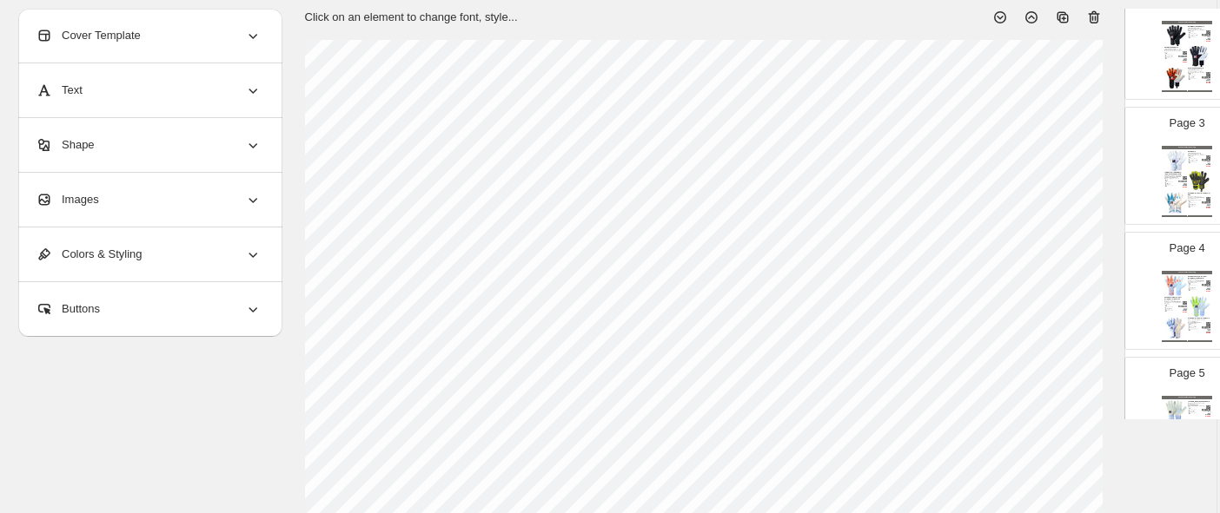
click at [181, 202] on div "Images" at bounding box center [149, 200] width 226 height 54
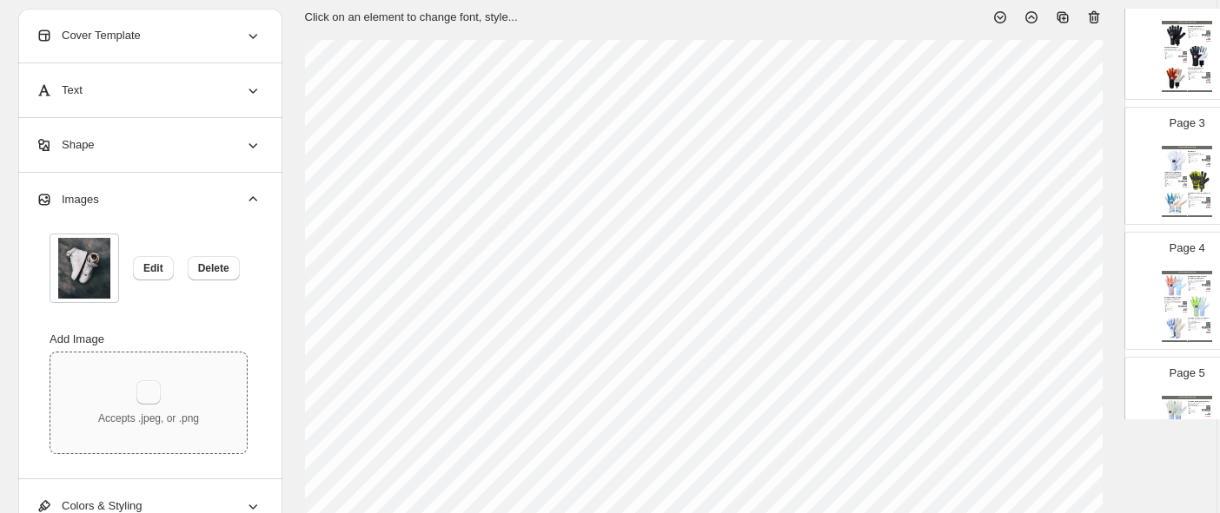
click at [150, 394] on button "button" at bounding box center [148, 392] width 24 height 24
type input "**********"
click at [222, 268] on span "Delete" at bounding box center [213, 268] width 31 height 14
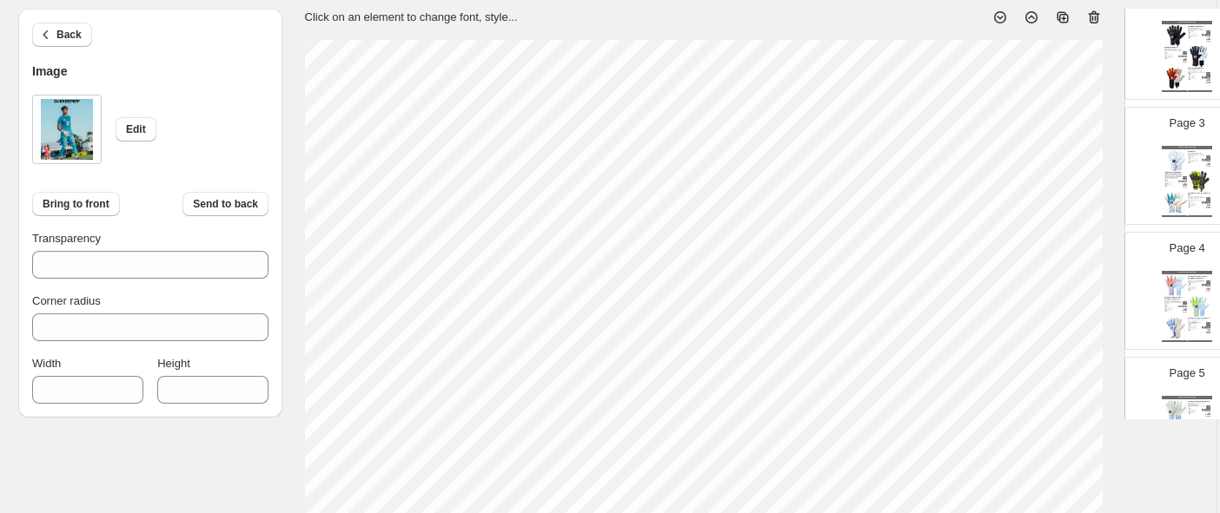
type input "***"
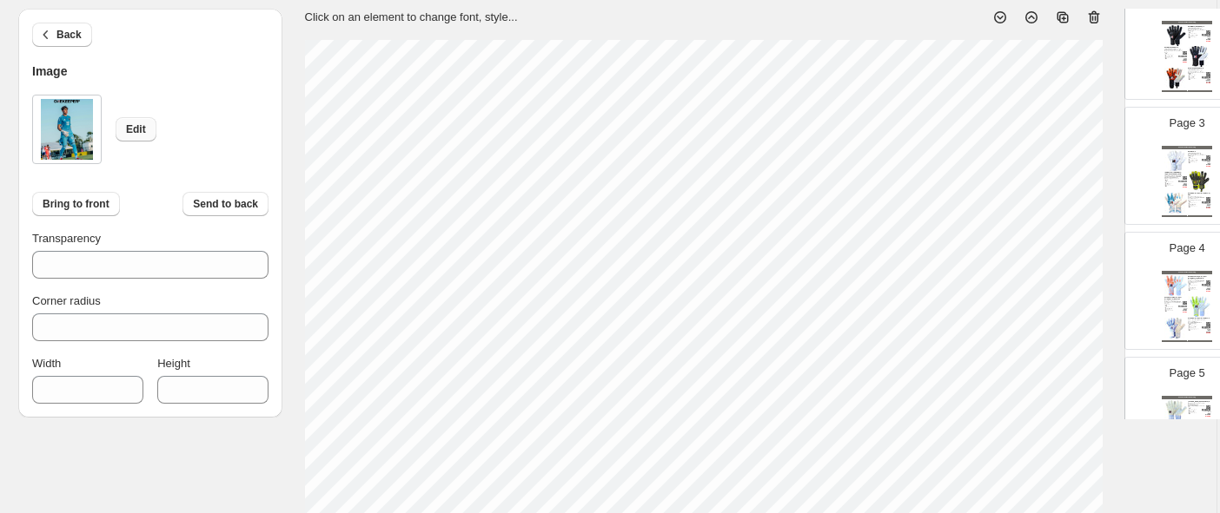
click at [130, 125] on span "Edit" at bounding box center [136, 129] width 20 height 14
click at [82, 199] on span "Bring to front" at bounding box center [76, 204] width 67 height 14
click at [236, 197] on span "Send to back" at bounding box center [225, 204] width 65 height 14
click at [234, 200] on span "Send to back" at bounding box center [225, 204] width 65 height 14
type input "***"
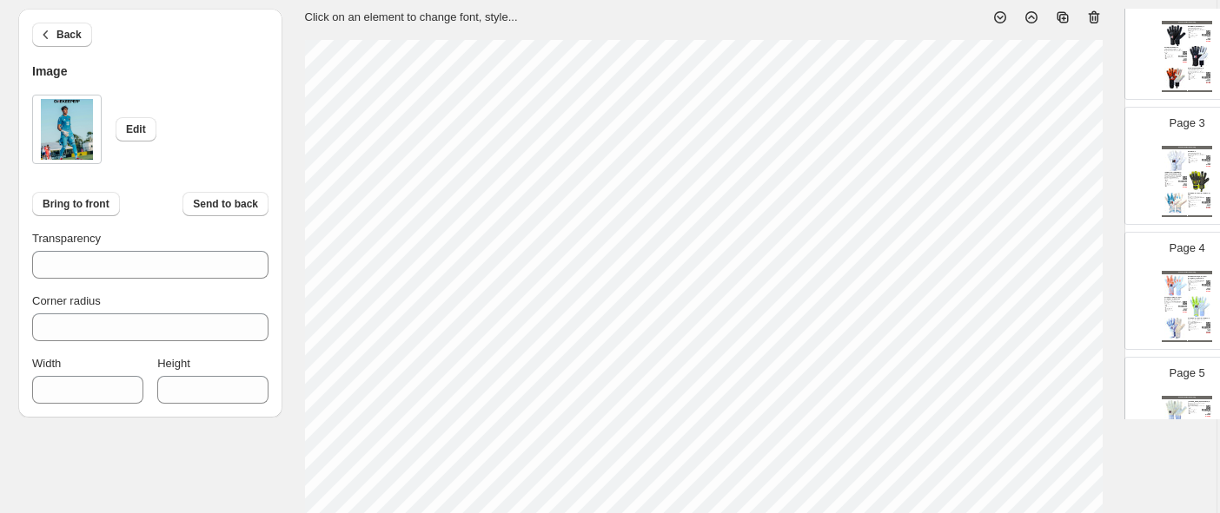
type input "***"
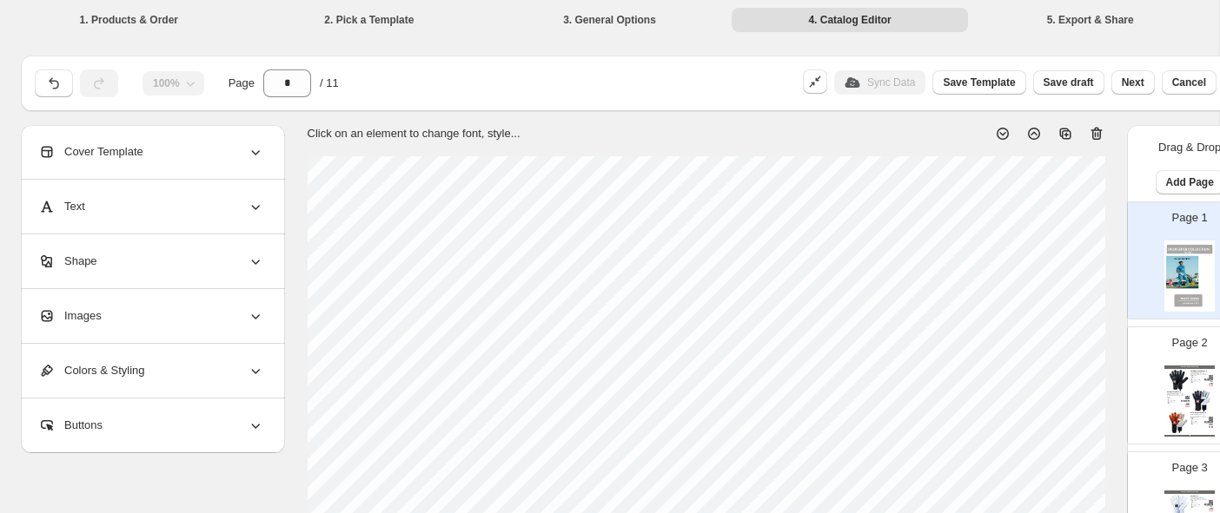
scroll to position [0, 0]
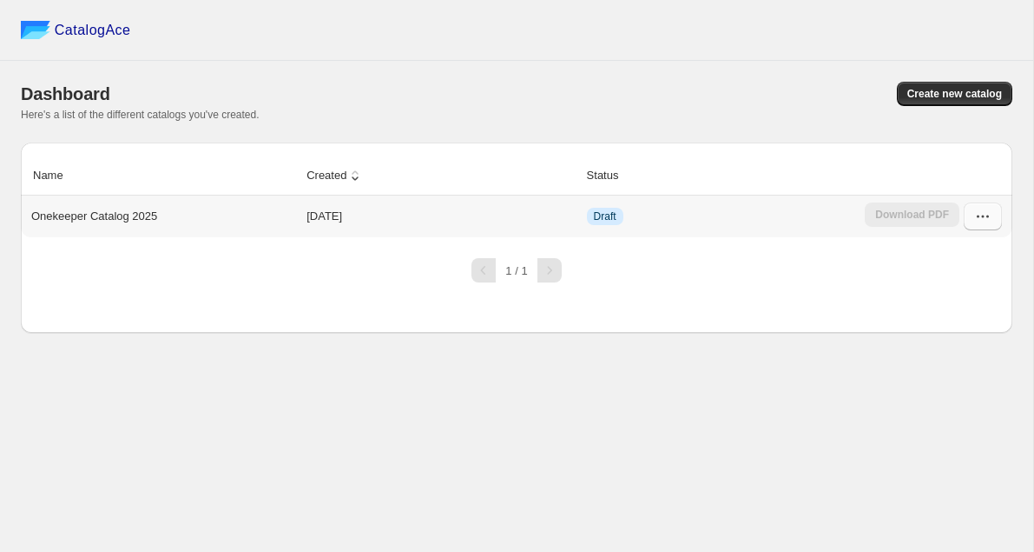
click at [982, 218] on icon "button" at bounding box center [983, 216] width 17 height 17
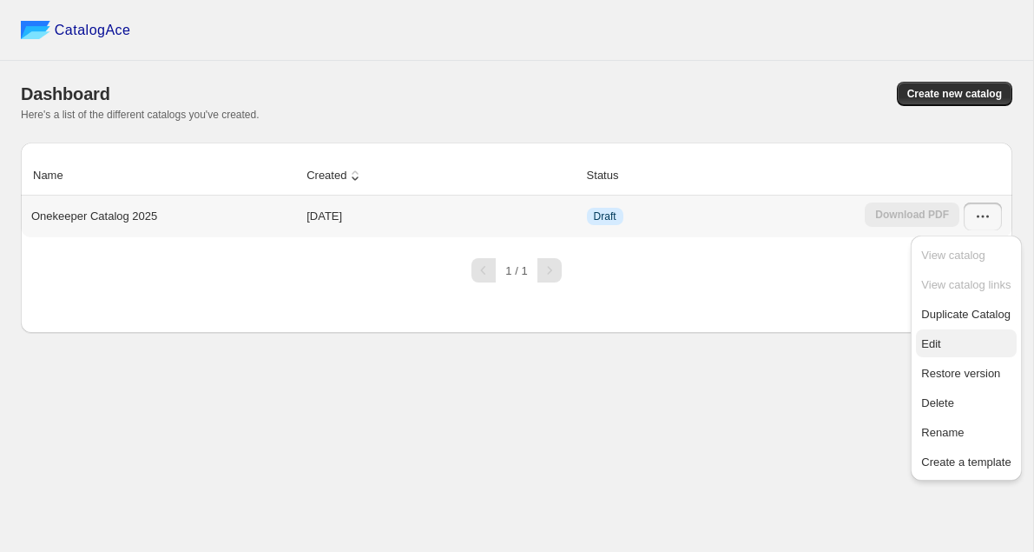
click at [934, 346] on span "Edit" at bounding box center [931, 343] width 19 height 13
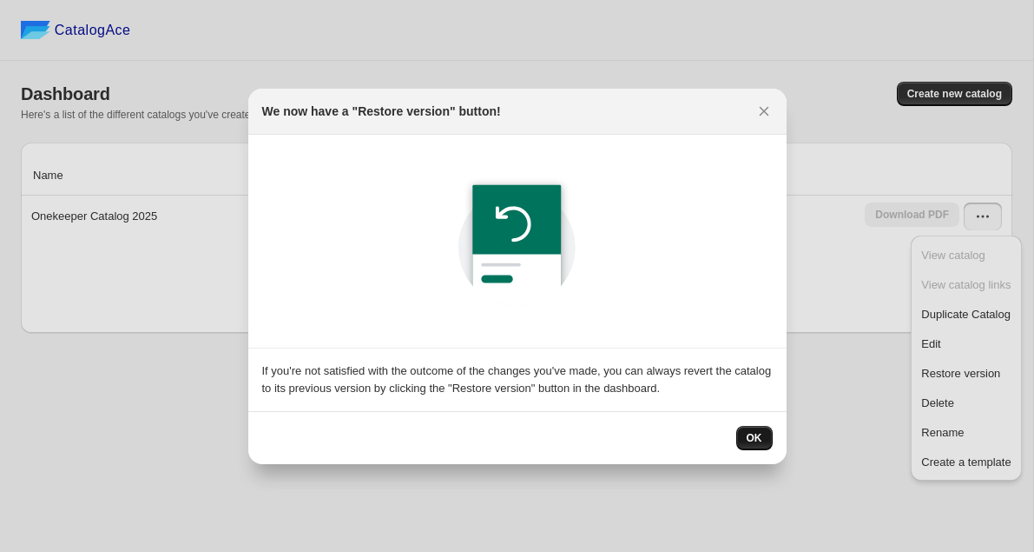
click at [759, 433] on span "OK" at bounding box center [755, 438] width 16 height 14
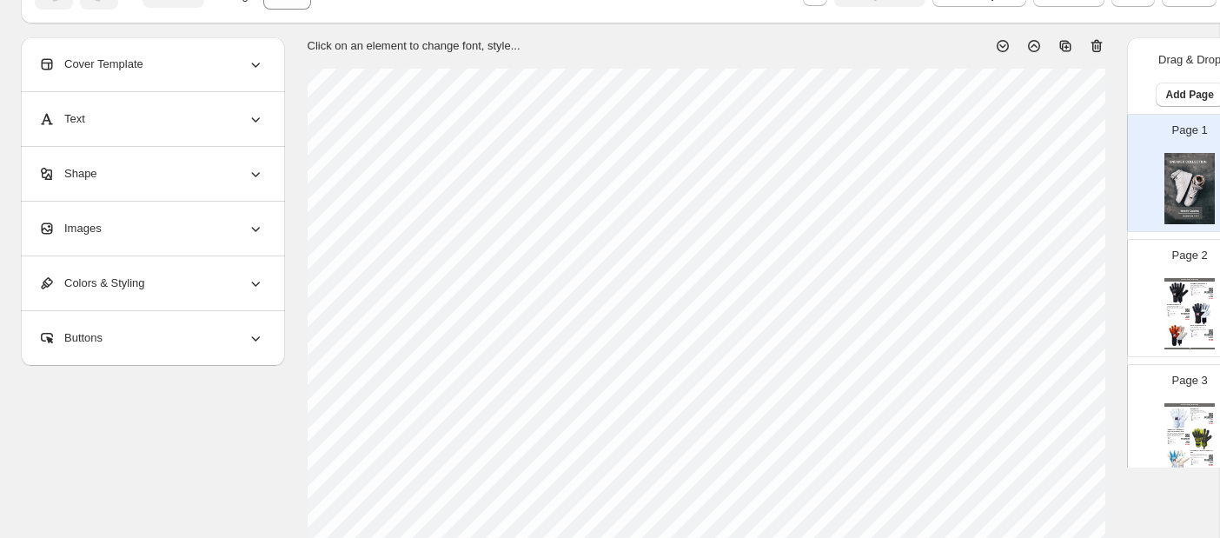
scroll to position [86, 0]
click at [187, 67] on div "Cover Template" at bounding box center [151, 66] width 226 height 54
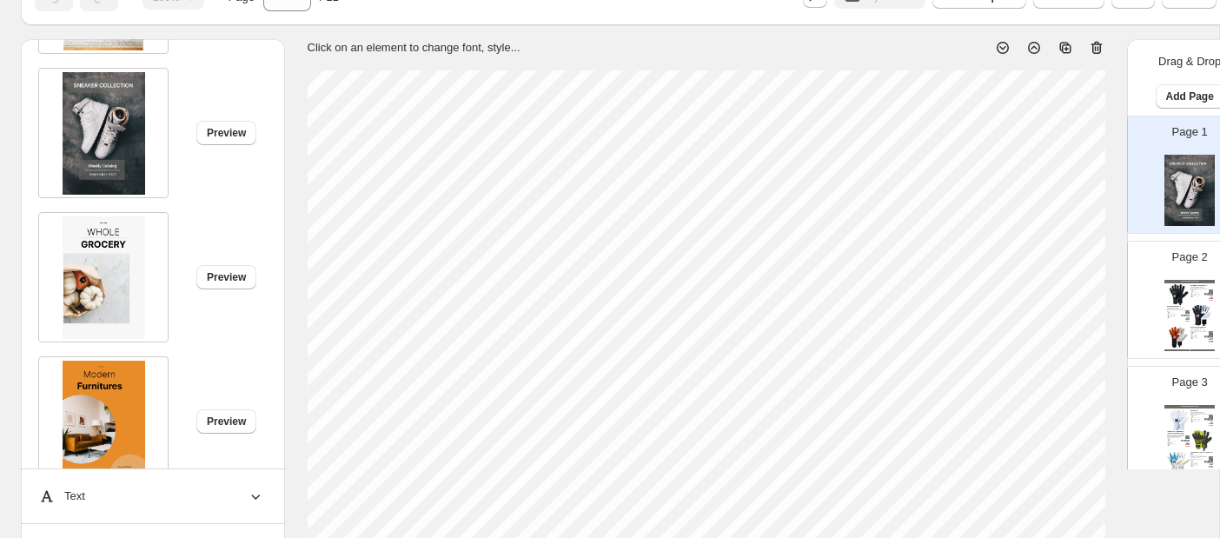
scroll to position [588, 0]
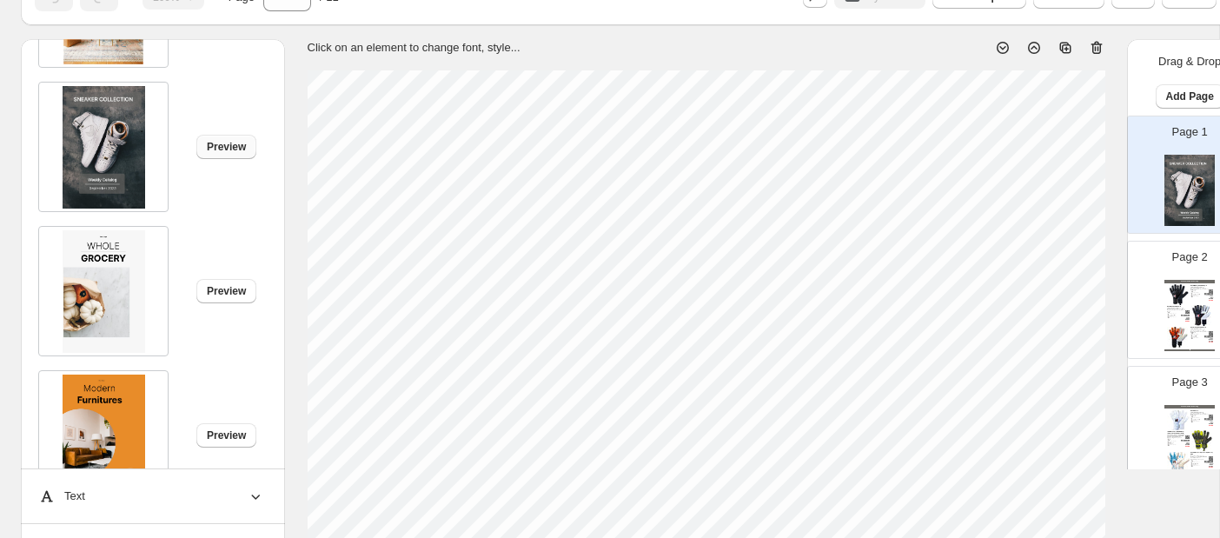
click at [219, 146] on span "Preview" at bounding box center [226, 147] width 39 height 14
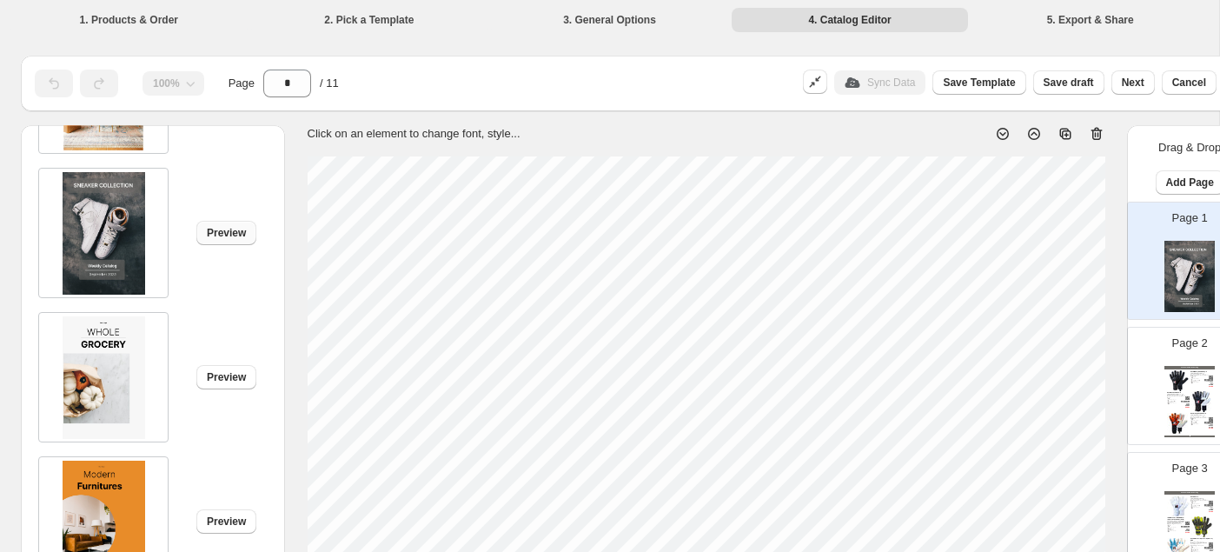
scroll to position [86, 0]
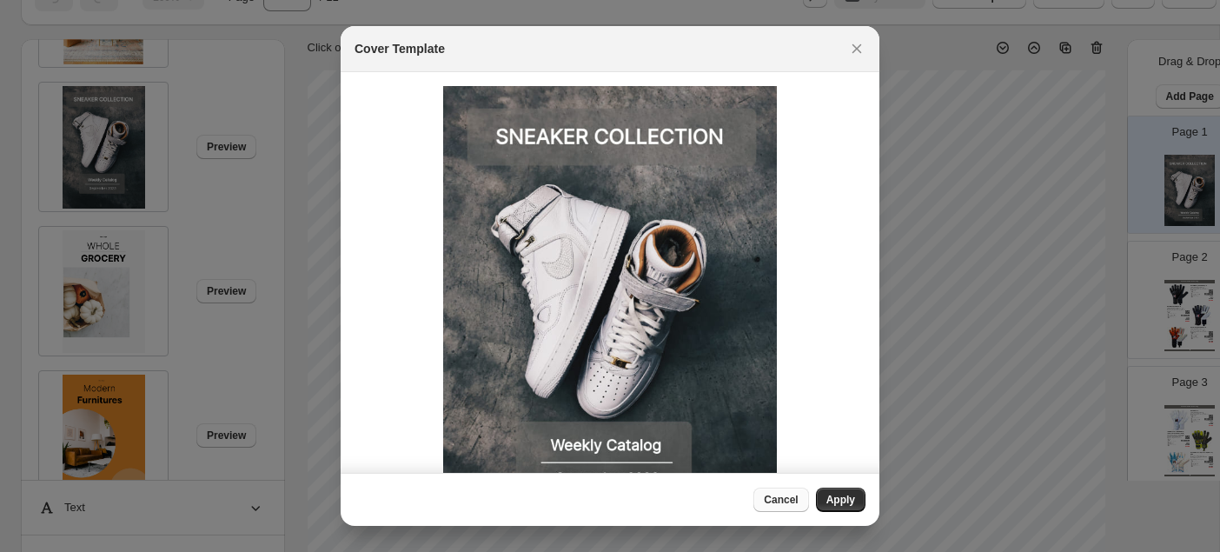
click at [777, 500] on span "Cancel" at bounding box center [780, 499] width 34 height 14
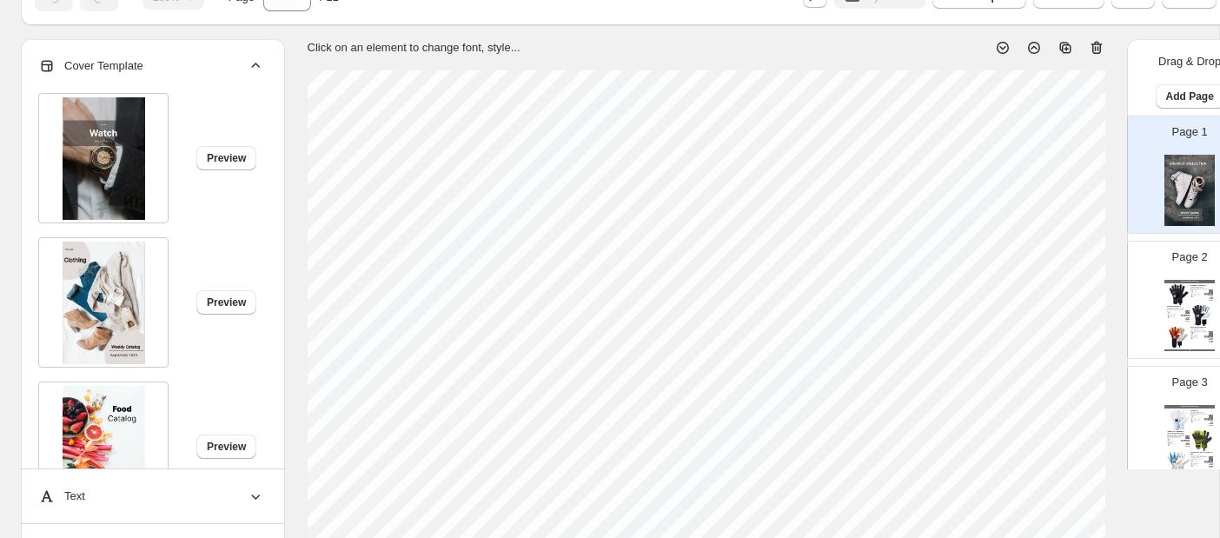
scroll to position [0, 0]
click at [255, 67] on icon at bounding box center [255, 65] width 17 height 17
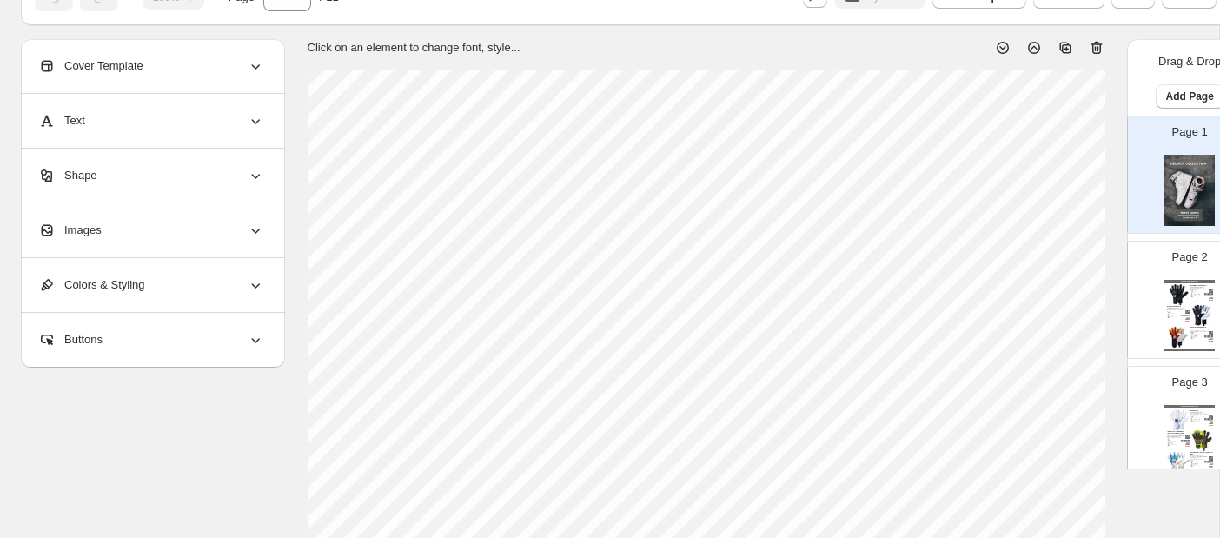
click at [175, 225] on div "Images" at bounding box center [151, 230] width 226 height 54
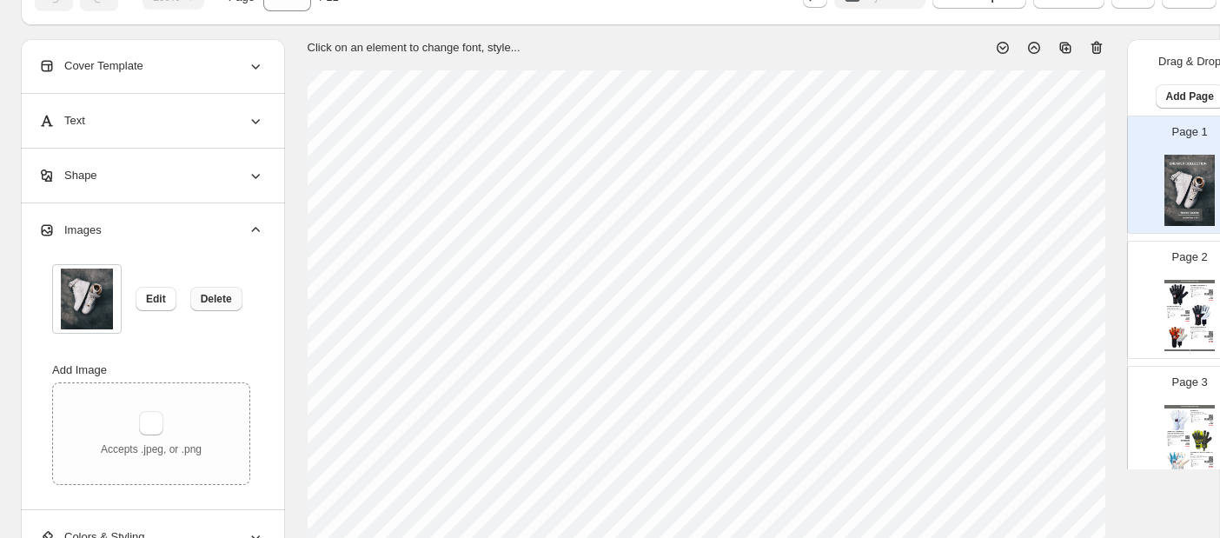
click at [212, 300] on span "Delete" at bounding box center [216, 299] width 31 height 14
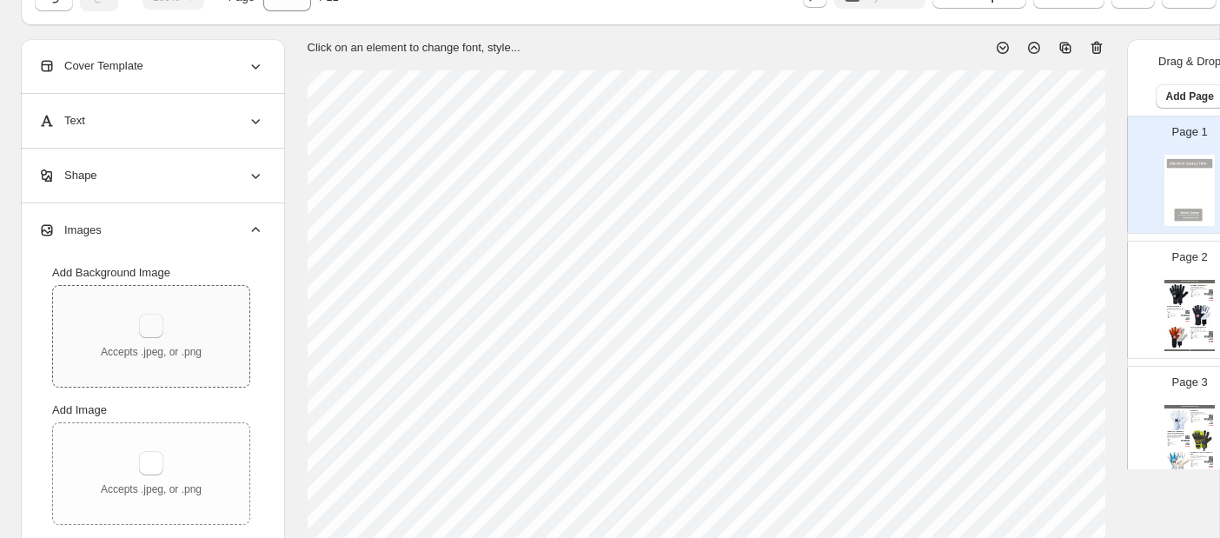
click at [152, 325] on button "button" at bounding box center [151, 326] width 24 height 24
type input "**********"
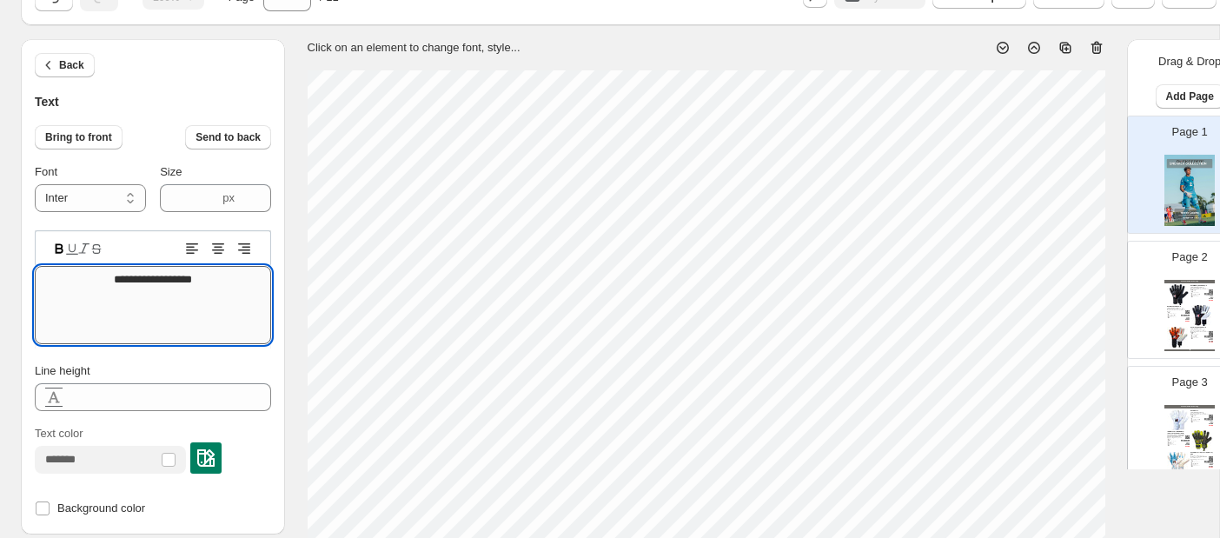
click at [236, 277] on textarea "**********" at bounding box center [153, 305] width 236 height 78
type textarea "*"
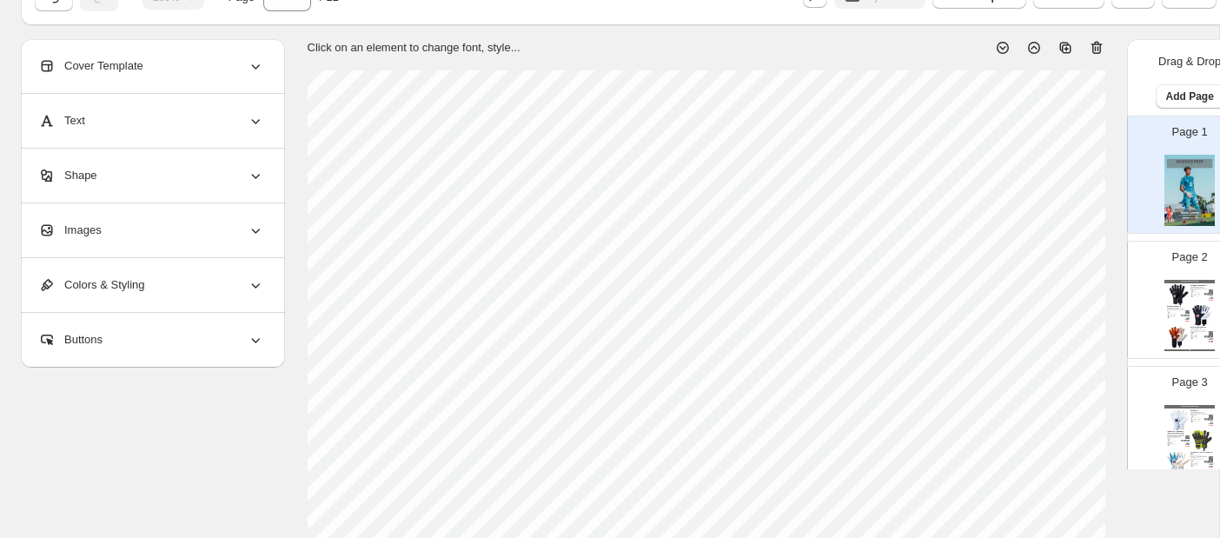
click at [229, 174] on div "Shape" at bounding box center [151, 176] width 226 height 54
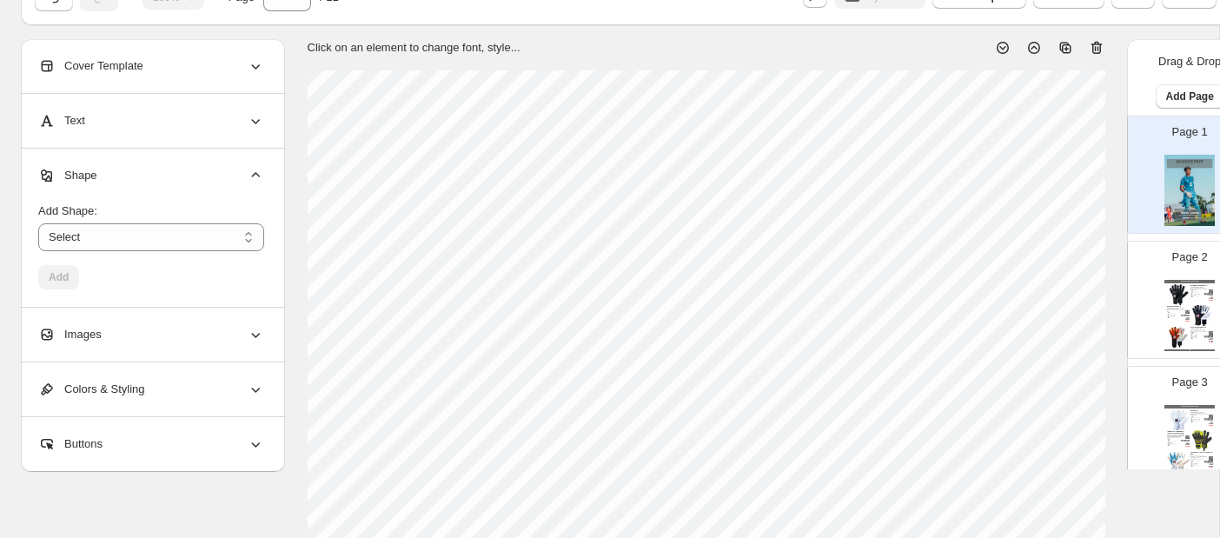
click at [251, 177] on icon at bounding box center [255, 175] width 17 height 17
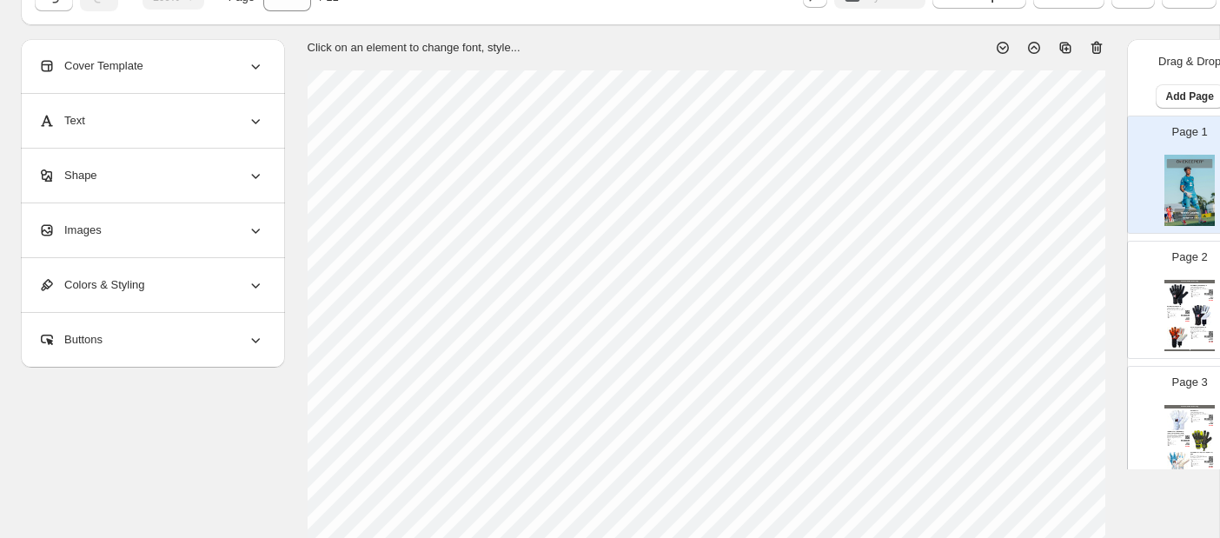
click at [249, 77] on div "Cover Template" at bounding box center [151, 66] width 226 height 54
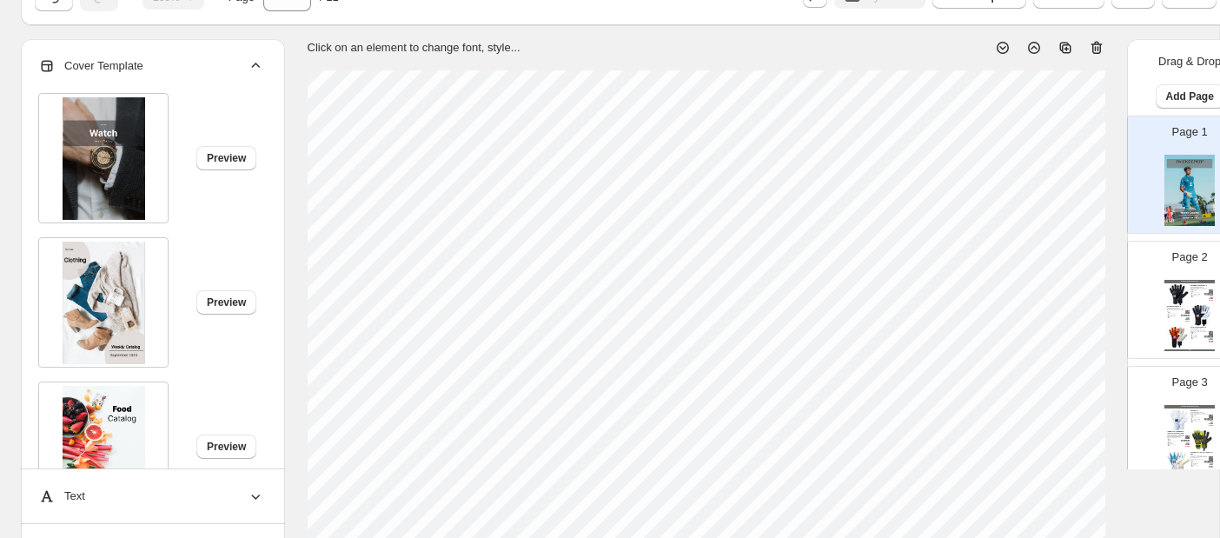
click at [249, 77] on div "Cover Template" at bounding box center [151, 66] width 226 height 54
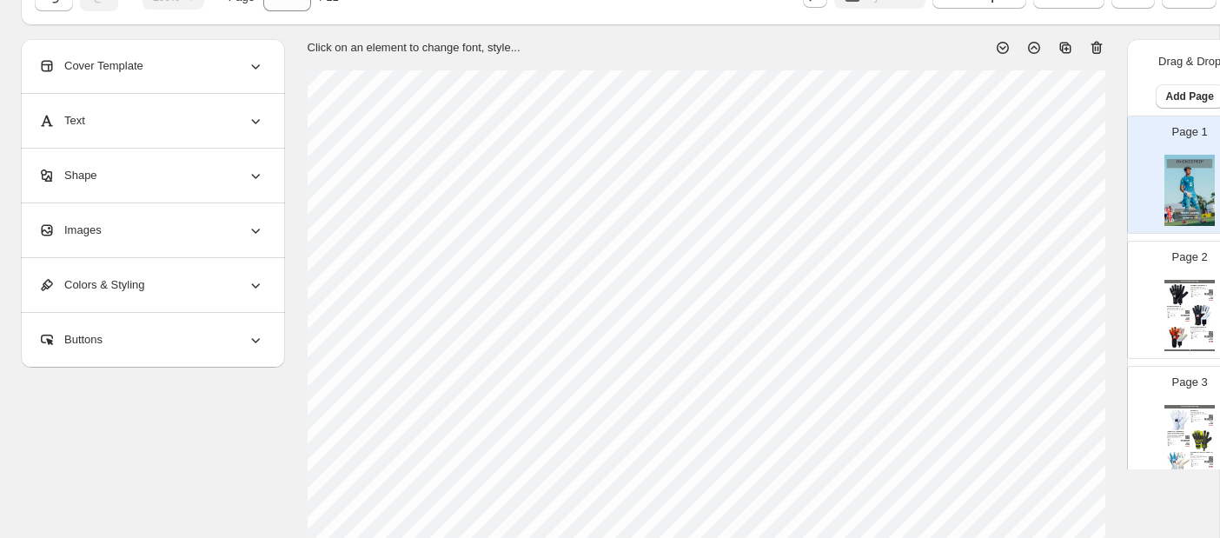
click at [242, 286] on div "Colors & Styling" at bounding box center [151, 285] width 226 height 54
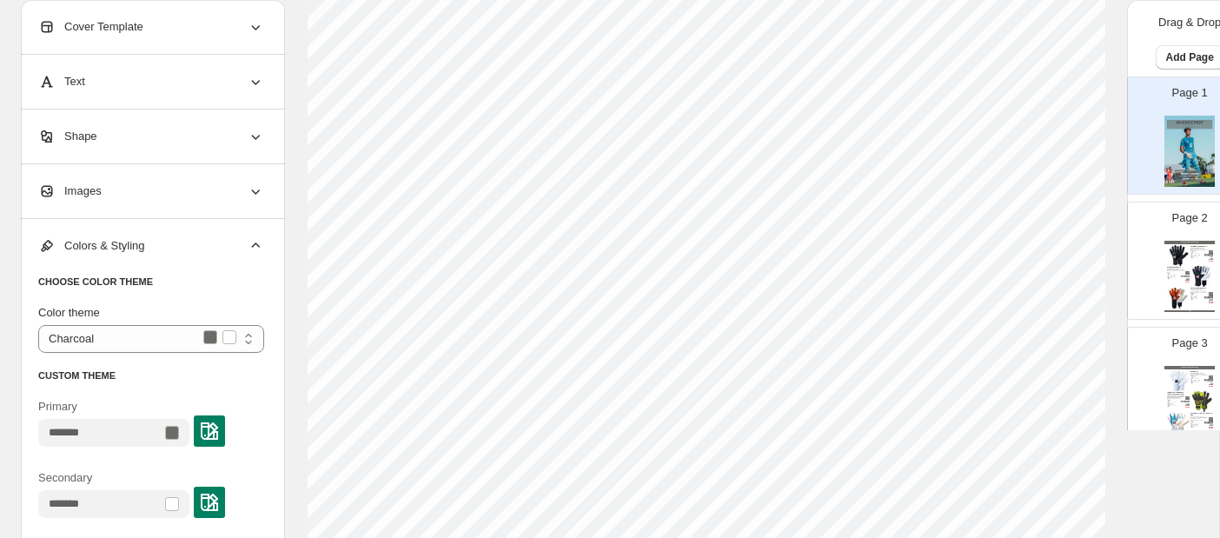
scroll to position [246, 0]
click at [179, 506] on div at bounding box center [172, 504] width 14 height 14
click at [179, 504] on div at bounding box center [172, 504] width 14 height 14
click at [218, 504] on img at bounding box center [209, 501] width 17 height 17
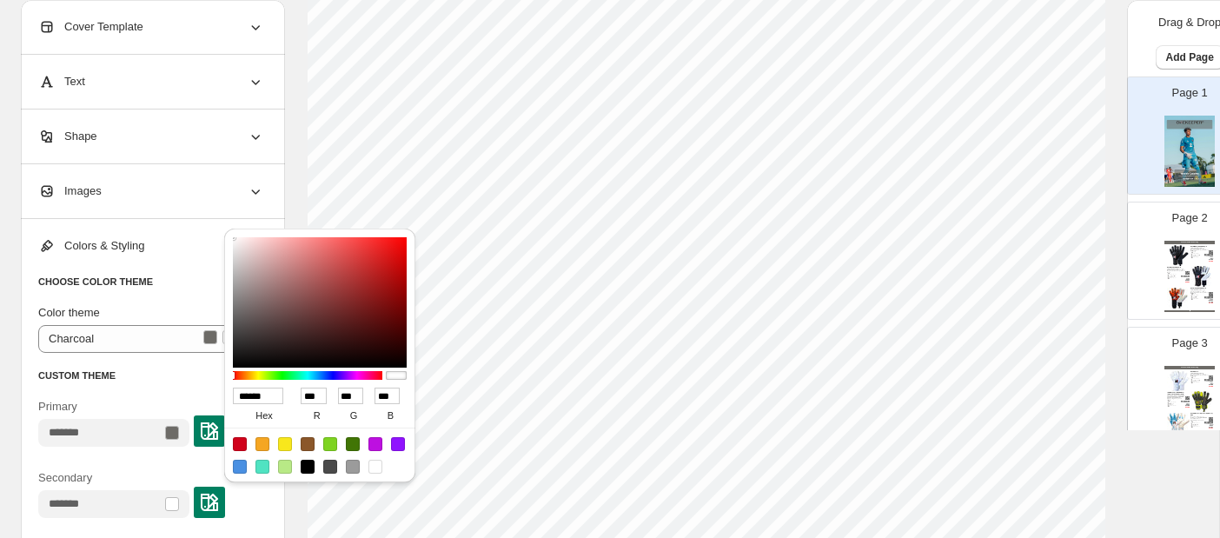
click at [218, 504] on img at bounding box center [209, 501] width 17 height 17
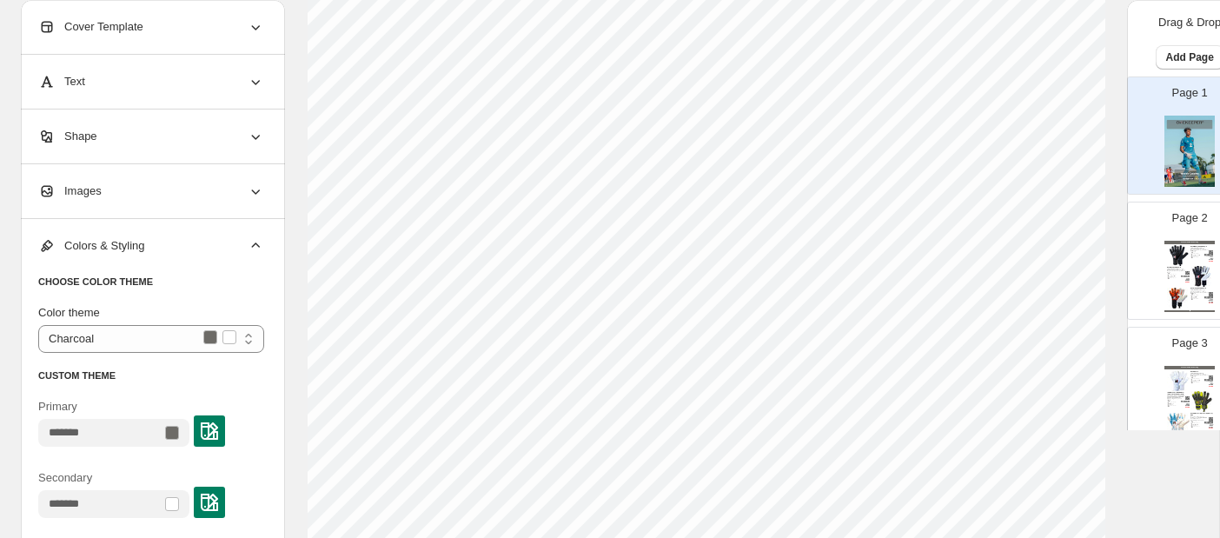
click at [195, 389] on div "Primary" at bounding box center [151, 419] width 226 height 71
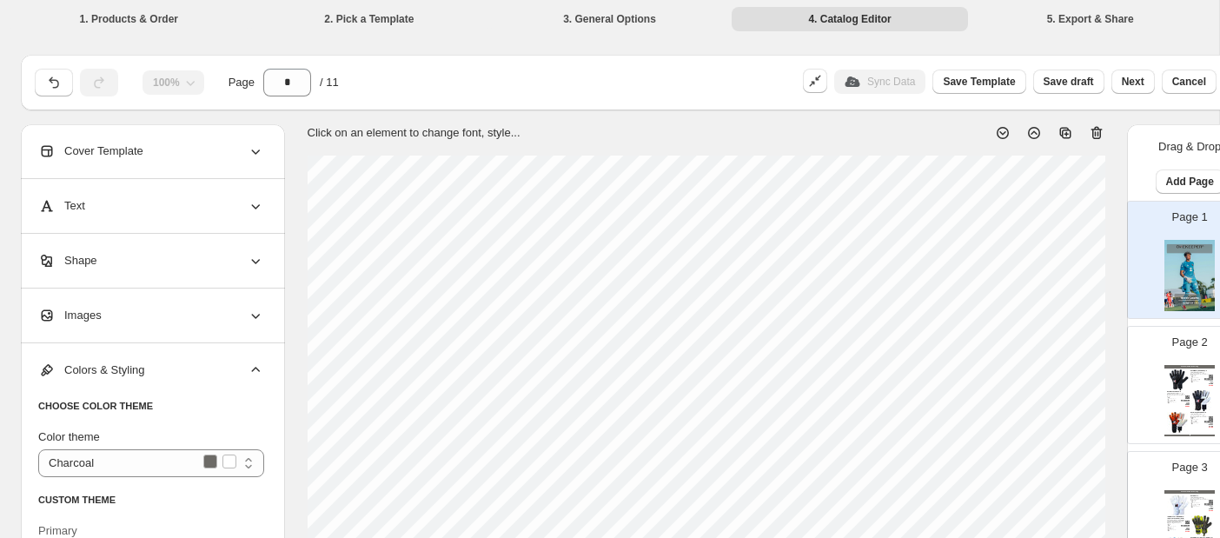
scroll to position [0, 0]
click at [254, 264] on icon at bounding box center [255, 261] width 17 height 17
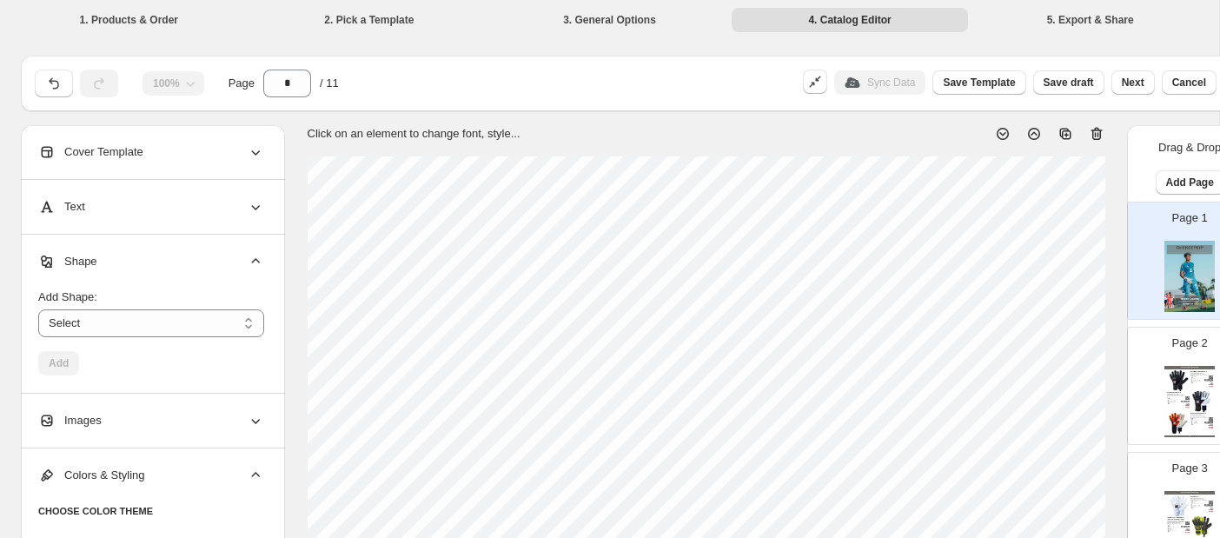
click at [236, 422] on div "Images" at bounding box center [151, 420] width 226 height 54
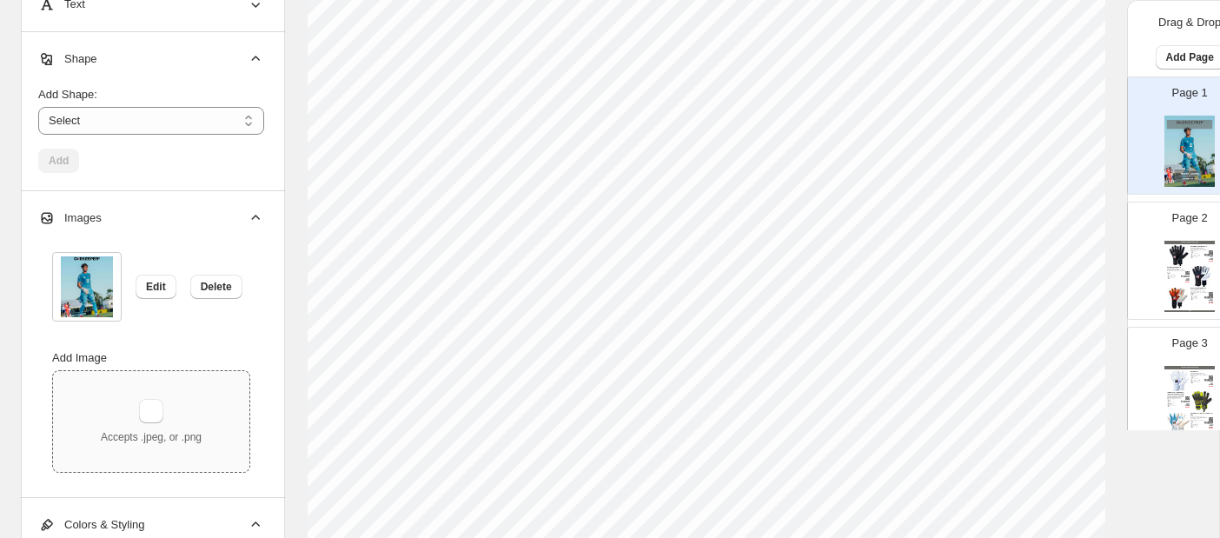
scroll to position [271, 1]
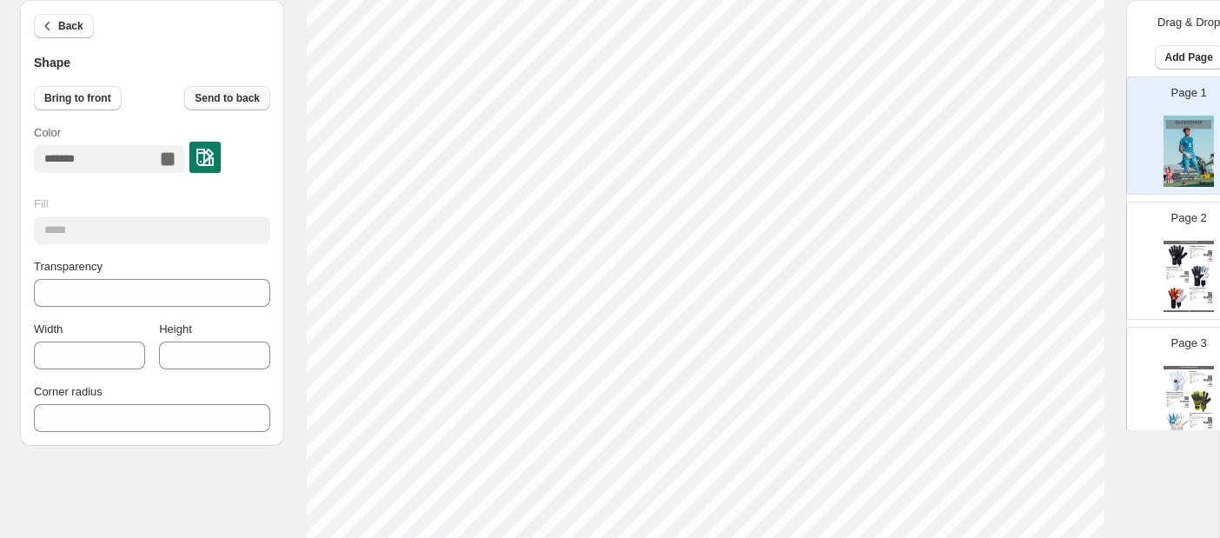
click at [237, 95] on span "Send to back" at bounding box center [227, 98] width 65 height 14
click at [175, 159] on div at bounding box center [168, 159] width 14 height 14
click at [214, 158] on img at bounding box center [204, 157] width 17 height 17
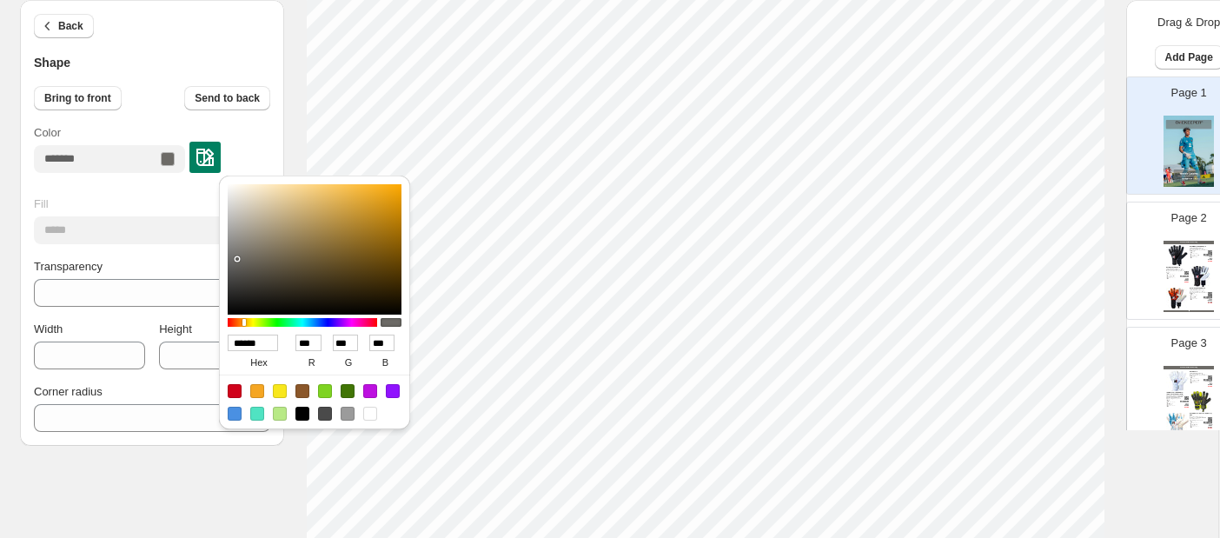
click at [368, 414] on div at bounding box center [370, 414] width 14 height 14
type input "******"
type input "***"
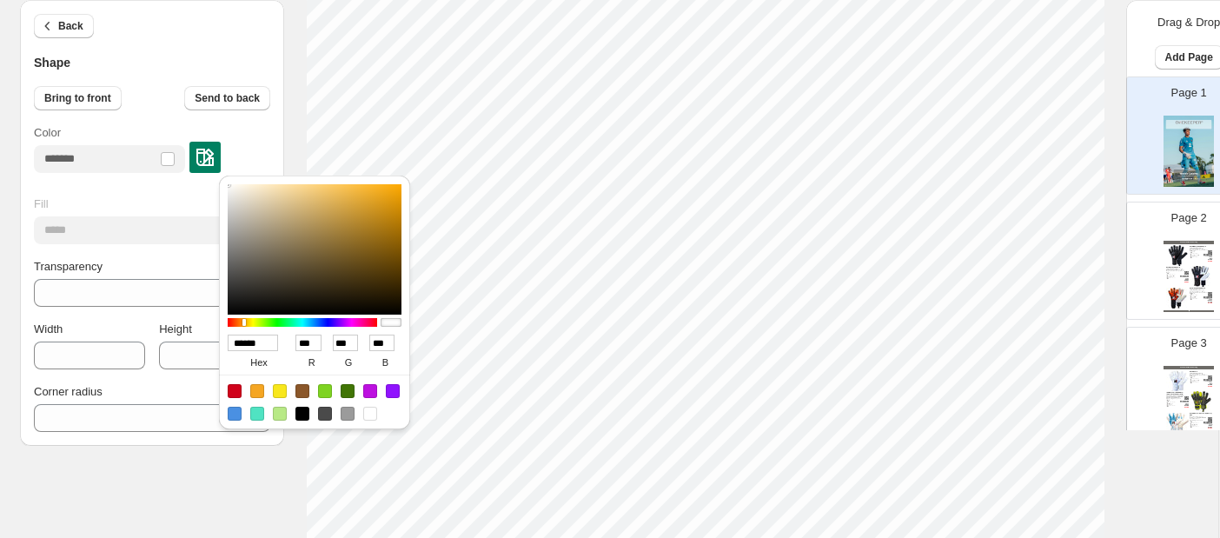
click at [368, 414] on div at bounding box center [370, 414] width 14 height 14
click at [195, 199] on div "Fill" at bounding box center [152, 203] width 236 height 17
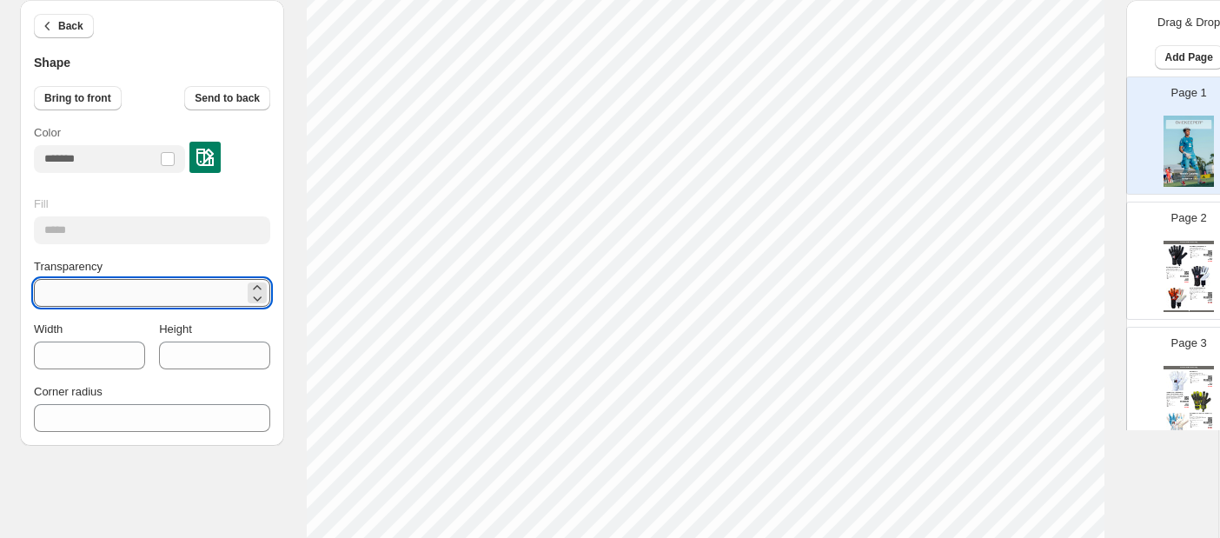
click at [90, 286] on input "**" at bounding box center [139, 293] width 210 height 28
type input "**"
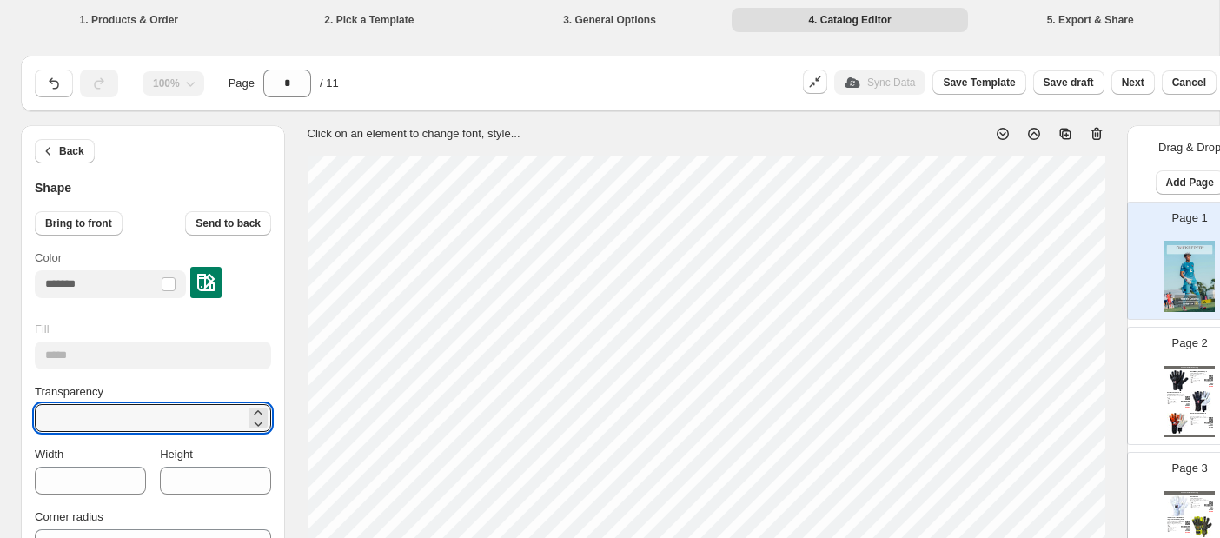
scroll to position [279, 1]
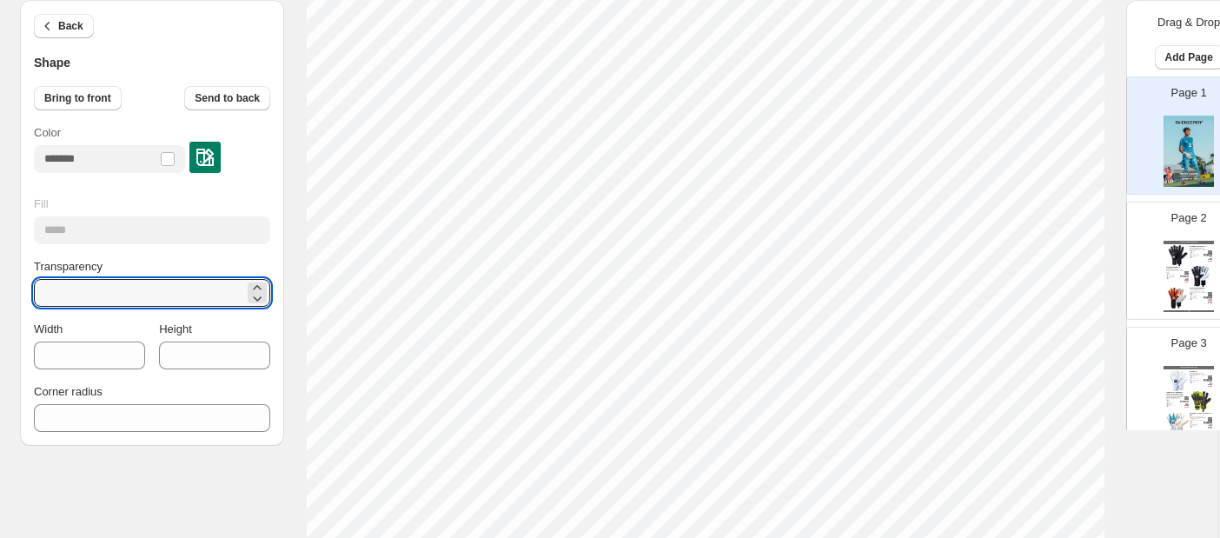
type input "*"
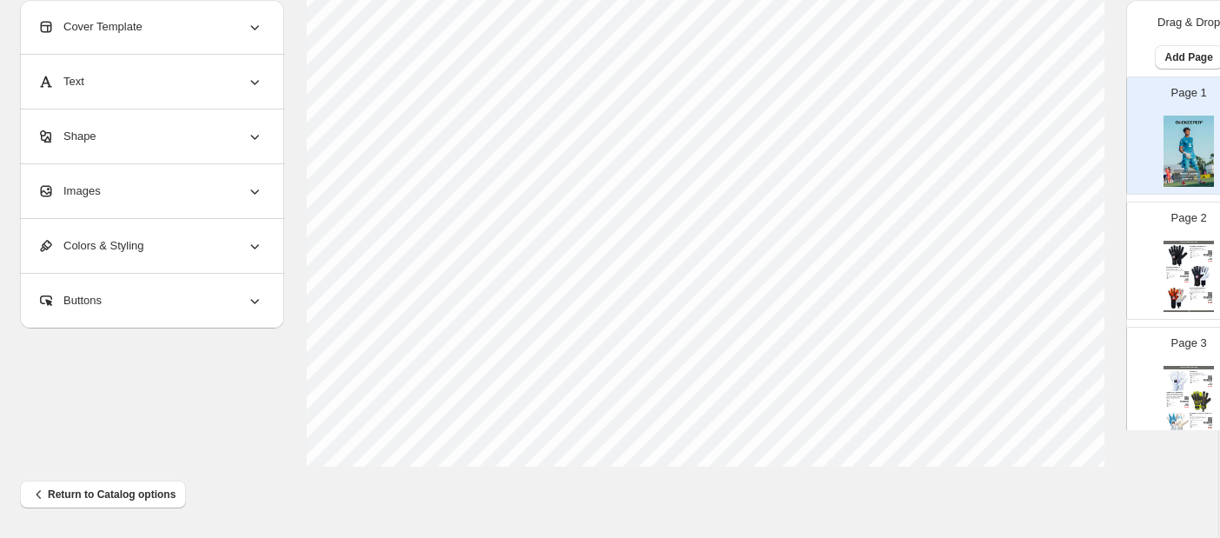
scroll to position [722, 1]
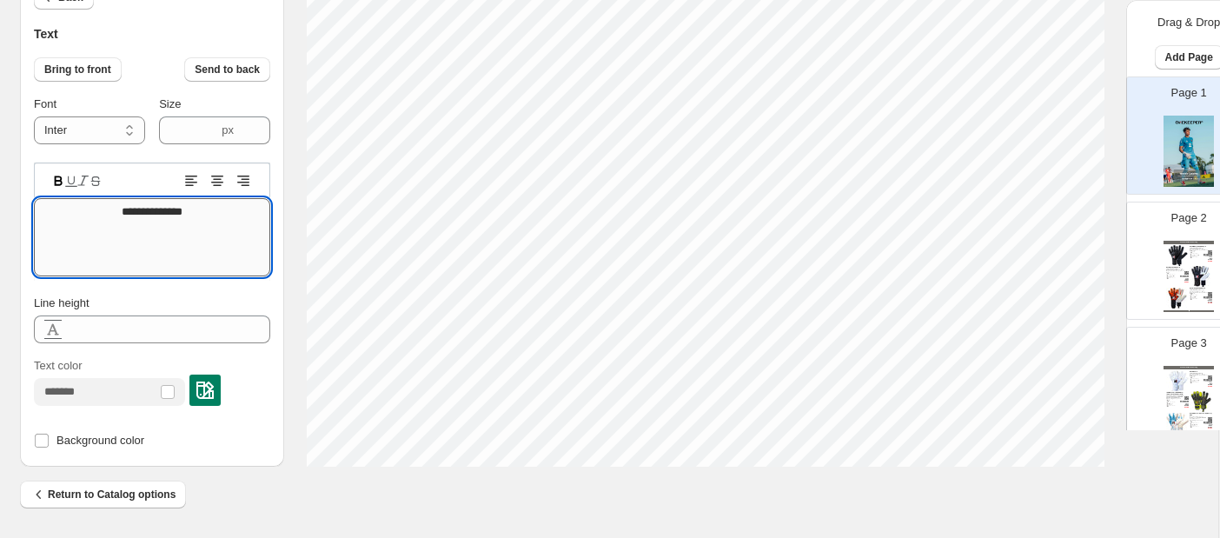
click at [153, 208] on textarea "**********" at bounding box center [152, 237] width 236 height 78
click at [177, 210] on textarea "*******" at bounding box center [152, 237] width 236 height 78
type textarea "**********"
type input "****"
type textarea "**********"
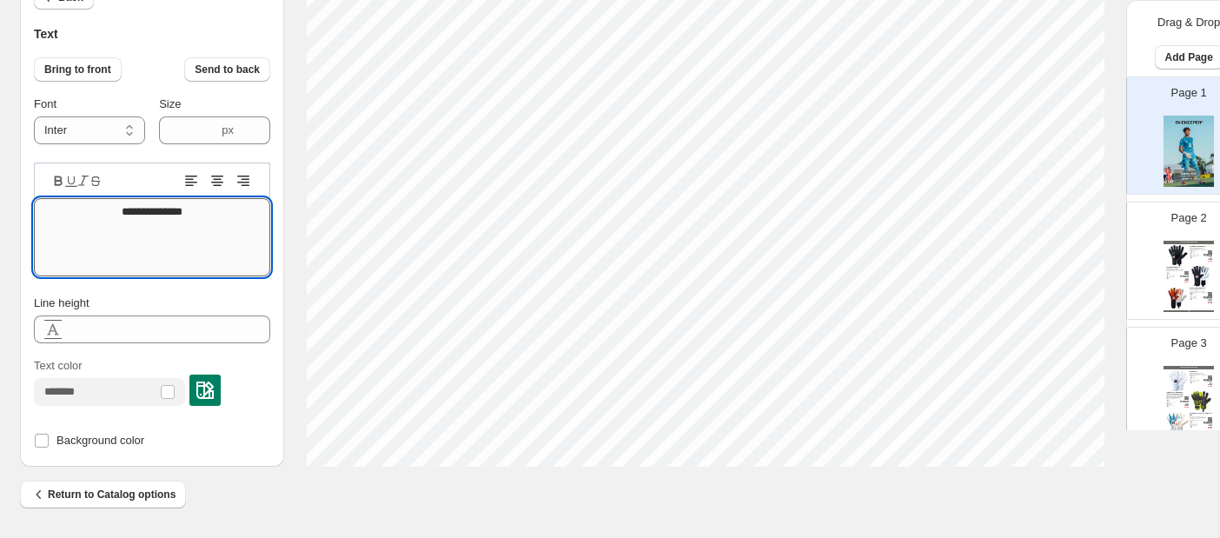
drag, startPoint x: 196, startPoint y: 206, endPoint x: 95, endPoint y: 208, distance: 101.7
click at [95, 208] on textarea "**********" at bounding box center [152, 237] width 236 height 78
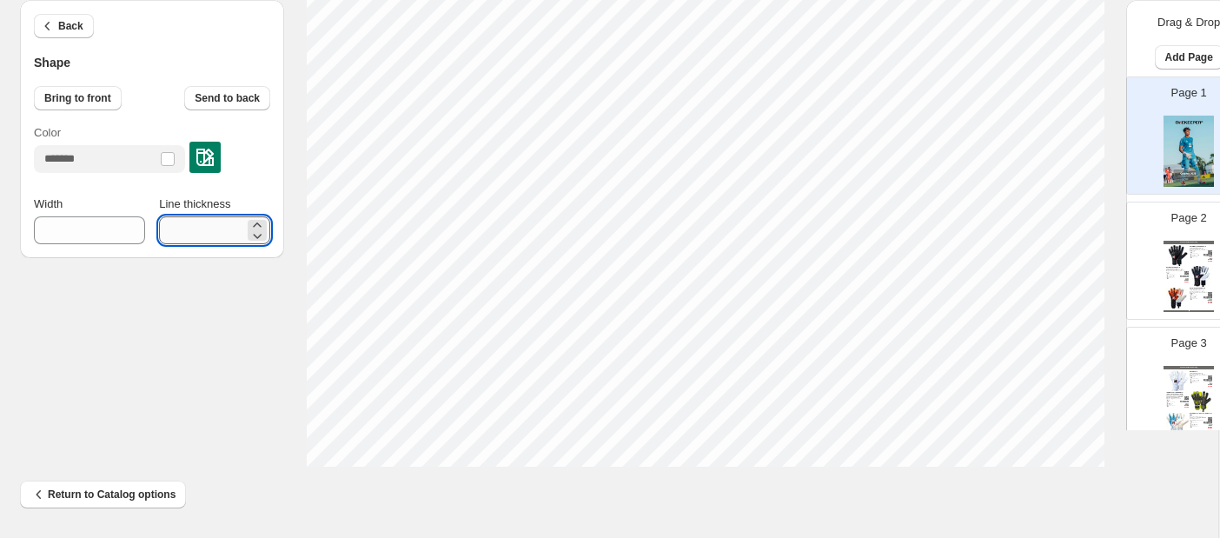
click at [197, 220] on input "*" at bounding box center [201, 230] width 85 height 28
